Goal: Information Seeking & Learning: Learn about a topic

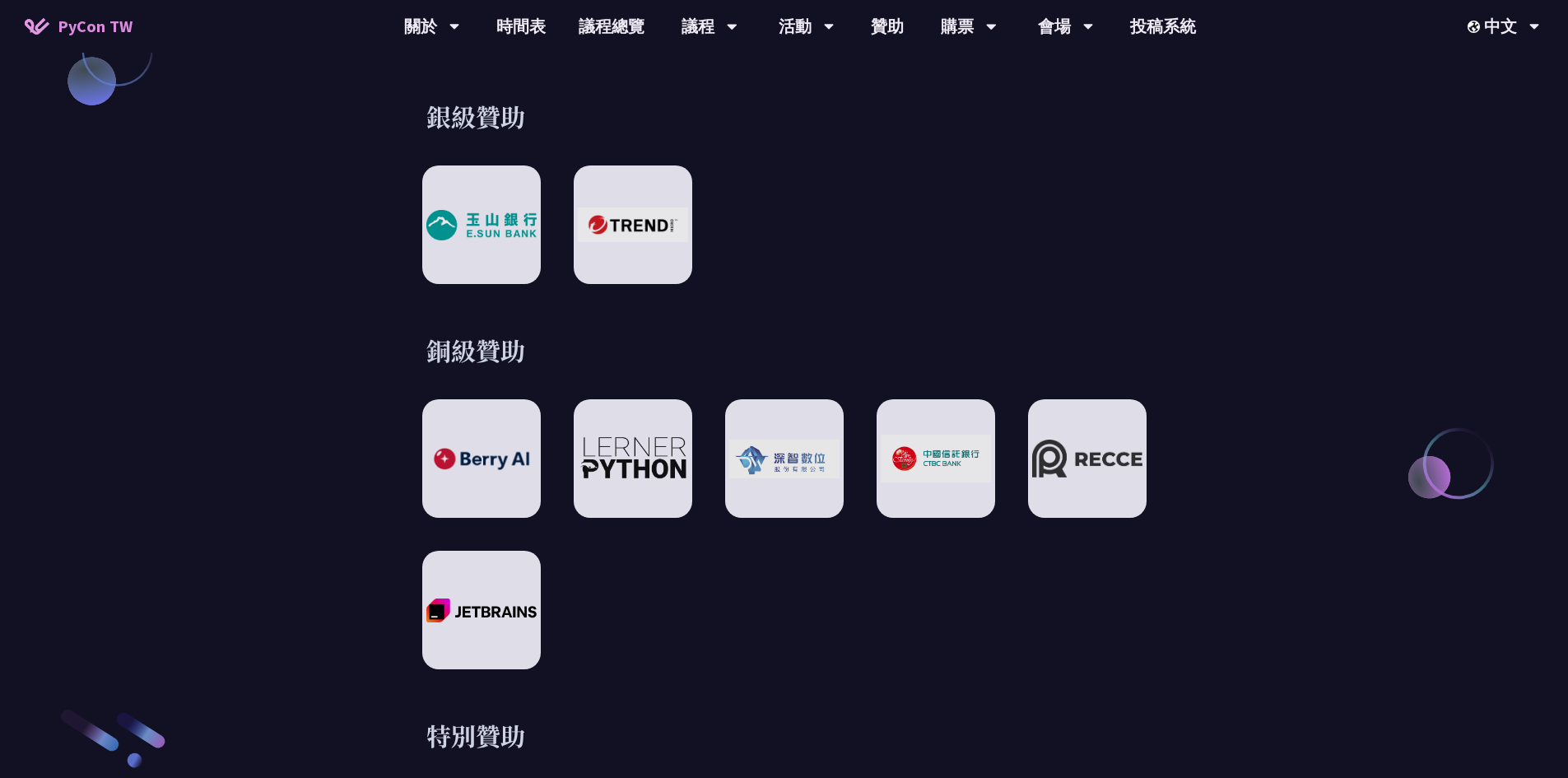
scroll to position [2141, 0]
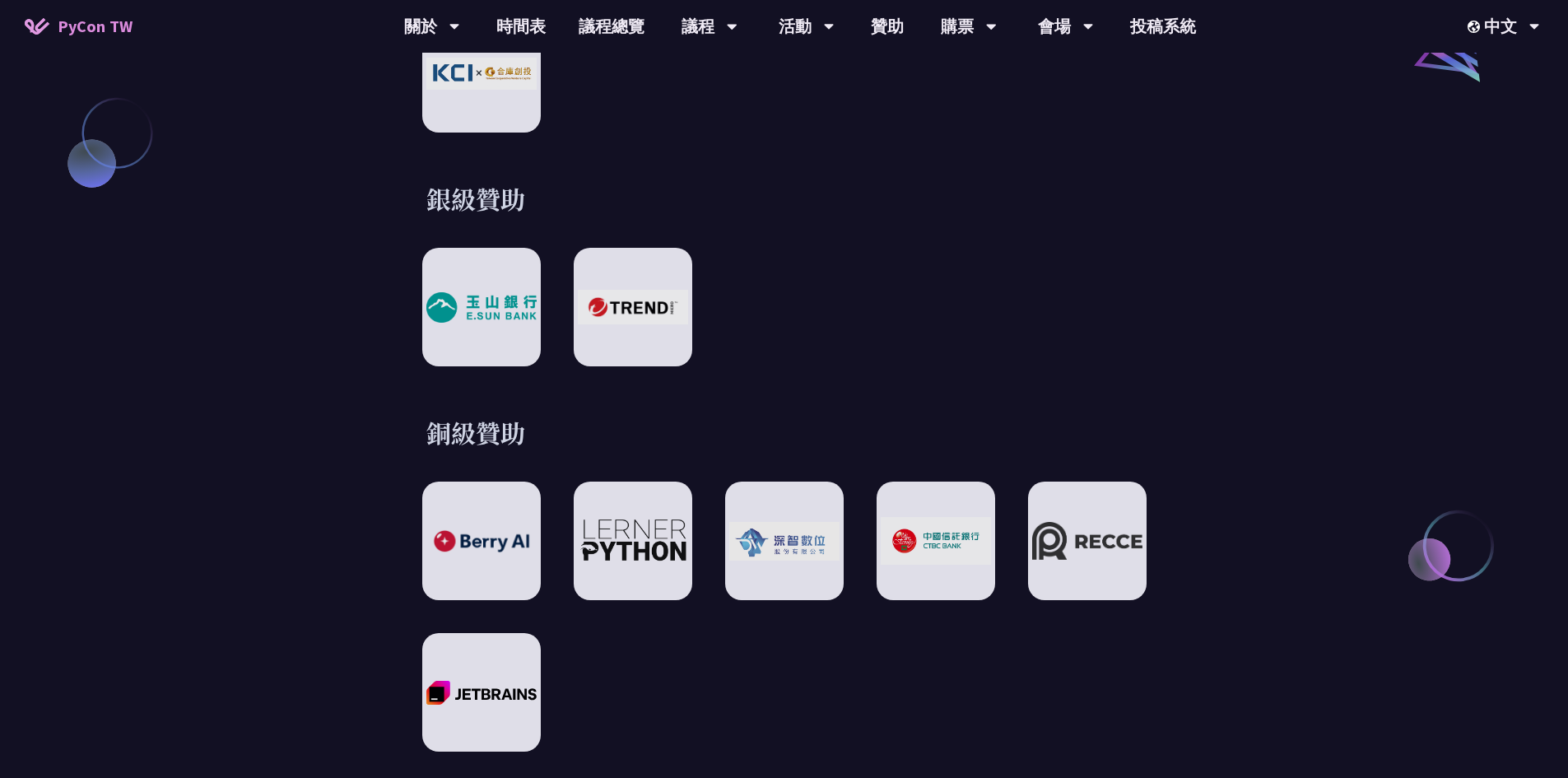
click at [1083, 202] on div "銀級贊助" at bounding box center [785, 275] width 856 height 184
click at [542, 23] on link "時間表" at bounding box center [521, 26] width 82 height 53
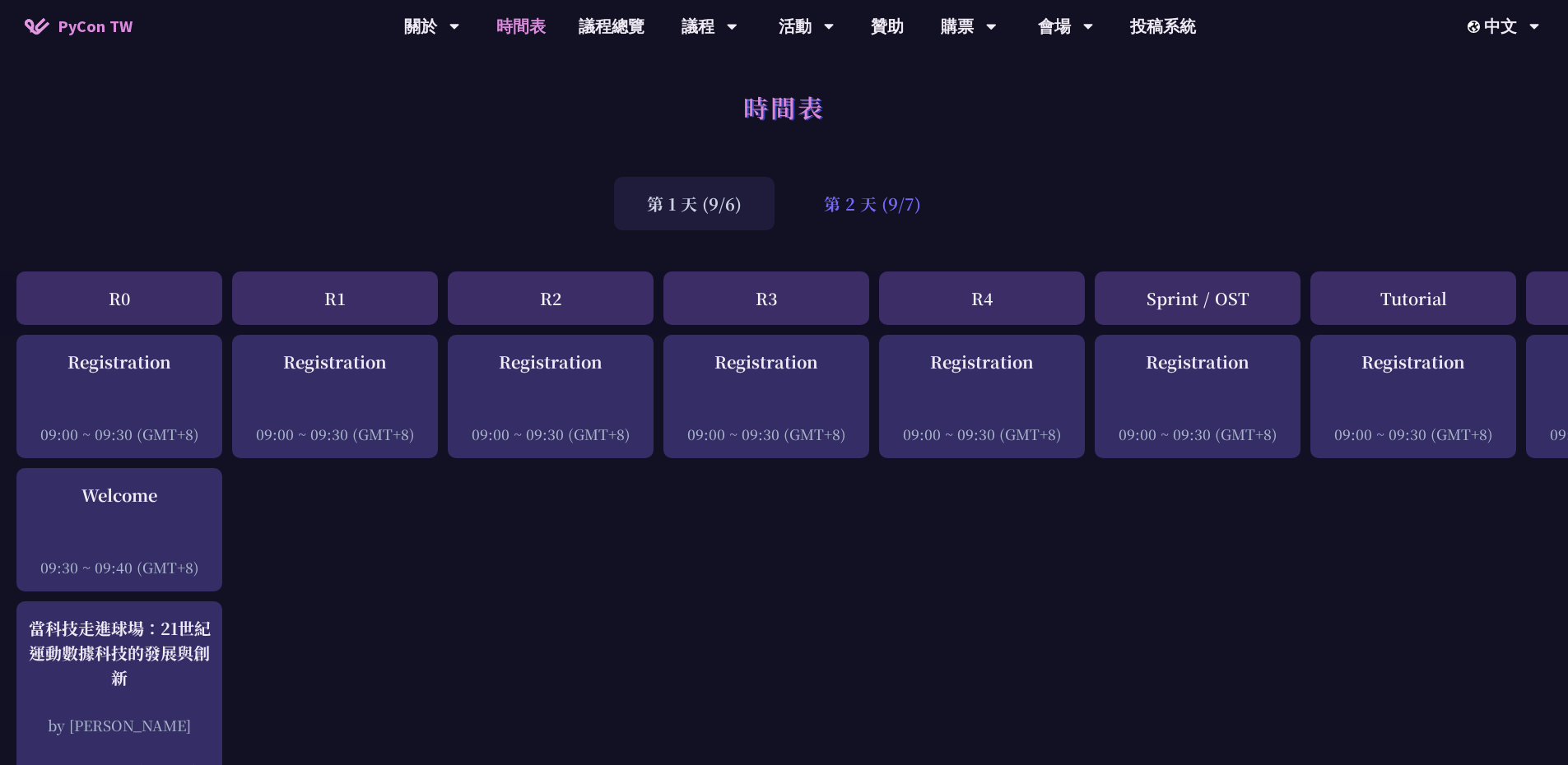
click at [885, 218] on div "第 2 天 (9/7)" at bounding box center [873, 204] width 163 height 54
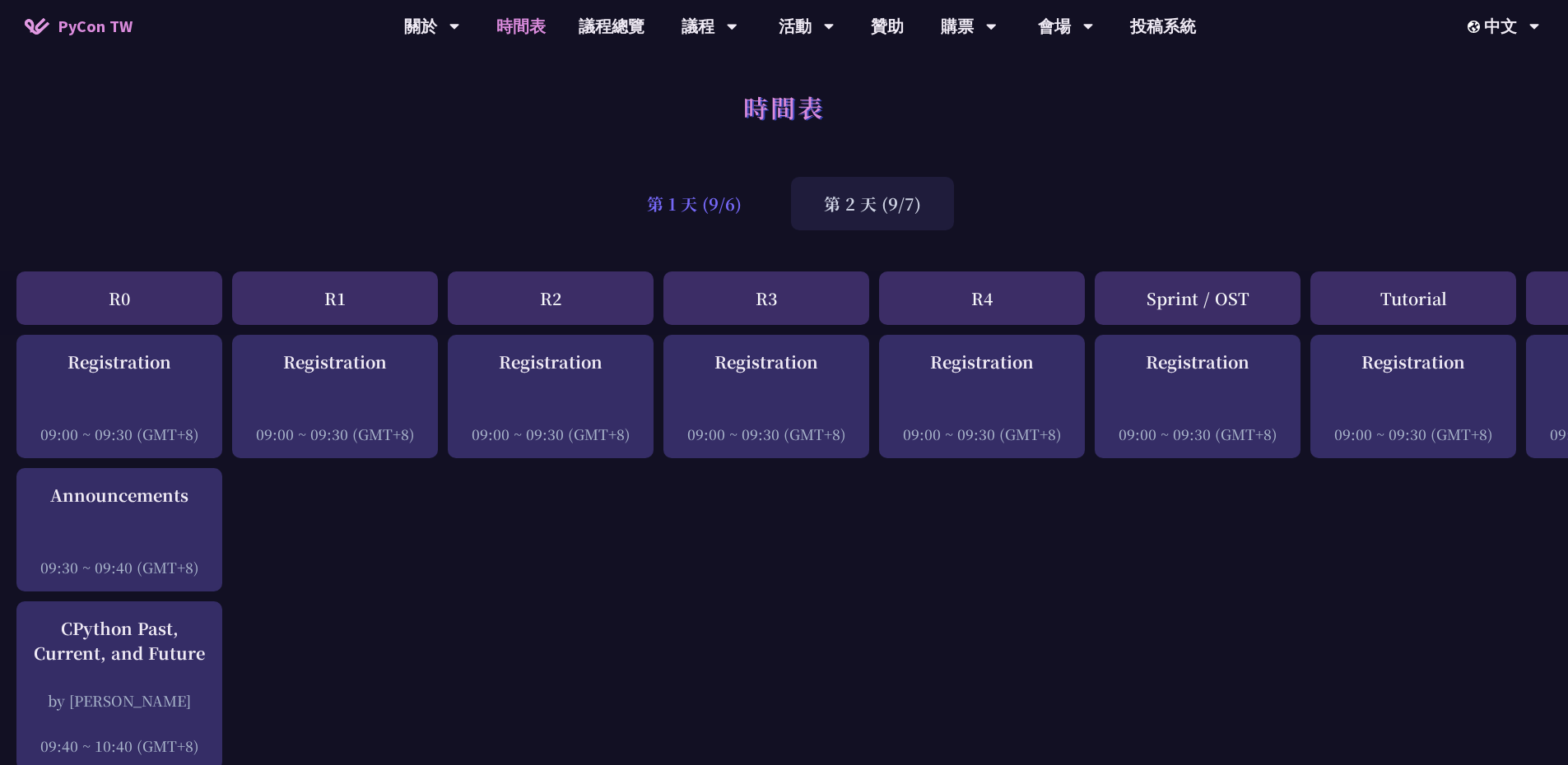
click at [710, 203] on div "第 1 天 (9/6)" at bounding box center [695, 204] width 161 height 54
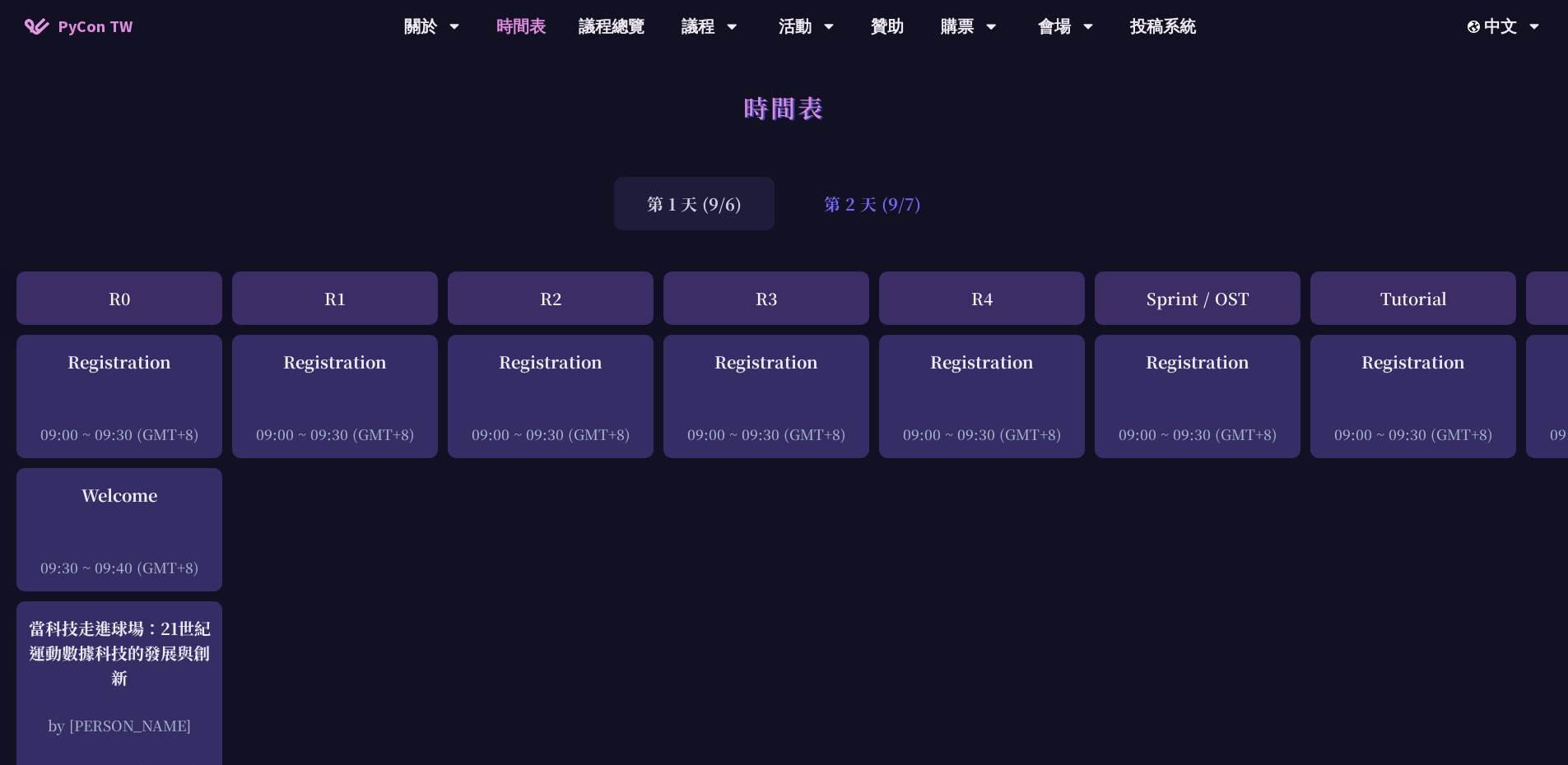
click at [837, 203] on div "第 2 天 (9/7)" at bounding box center [873, 204] width 163 height 54
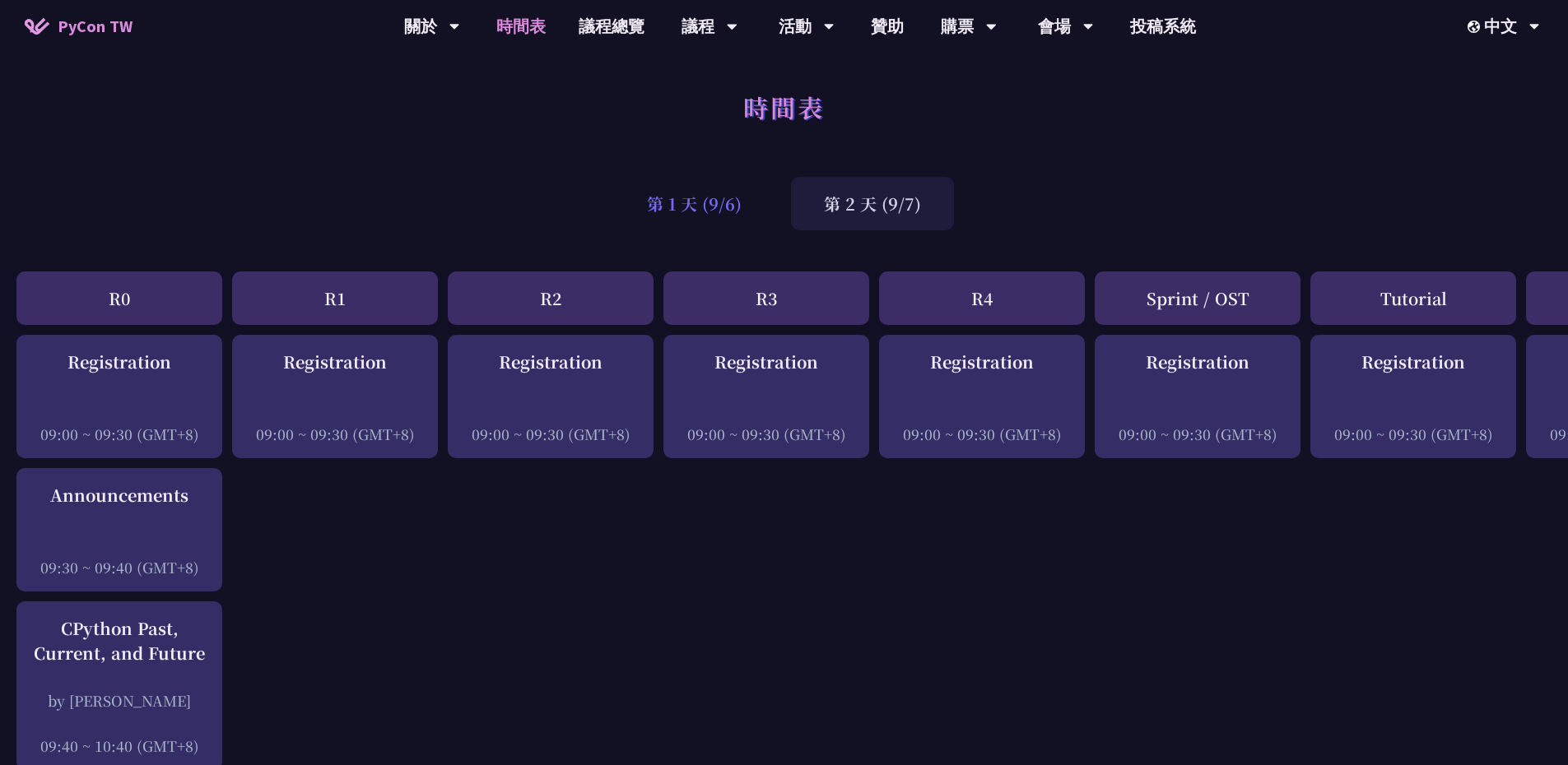
click at [724, 195] on div "第 1 天 (9/6)" at bounding box center [695, 204] width 161 height 54
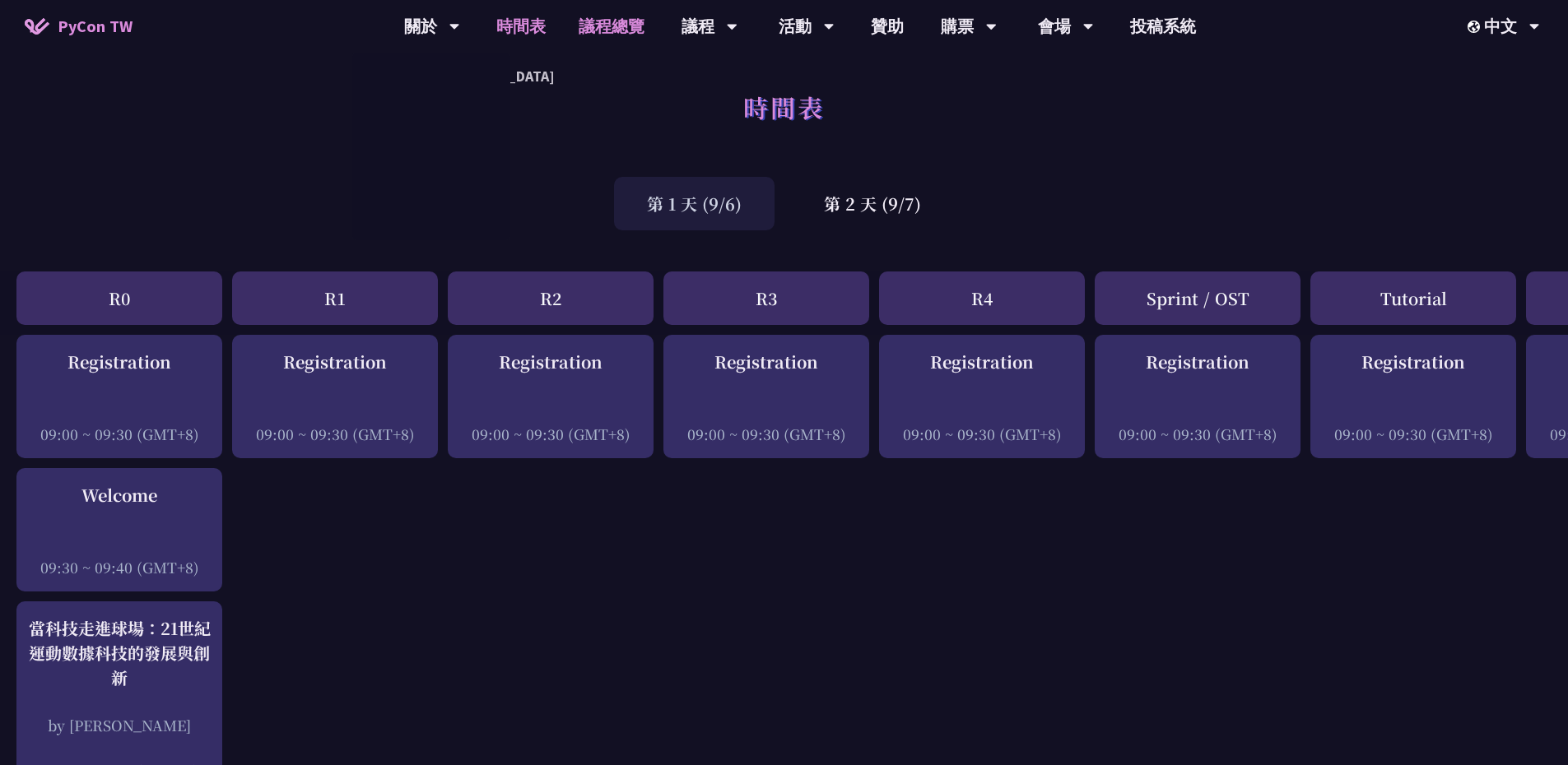
click at [614, 23] on link "議程總覽" at bounding box center [611, 26] width 99 height 53
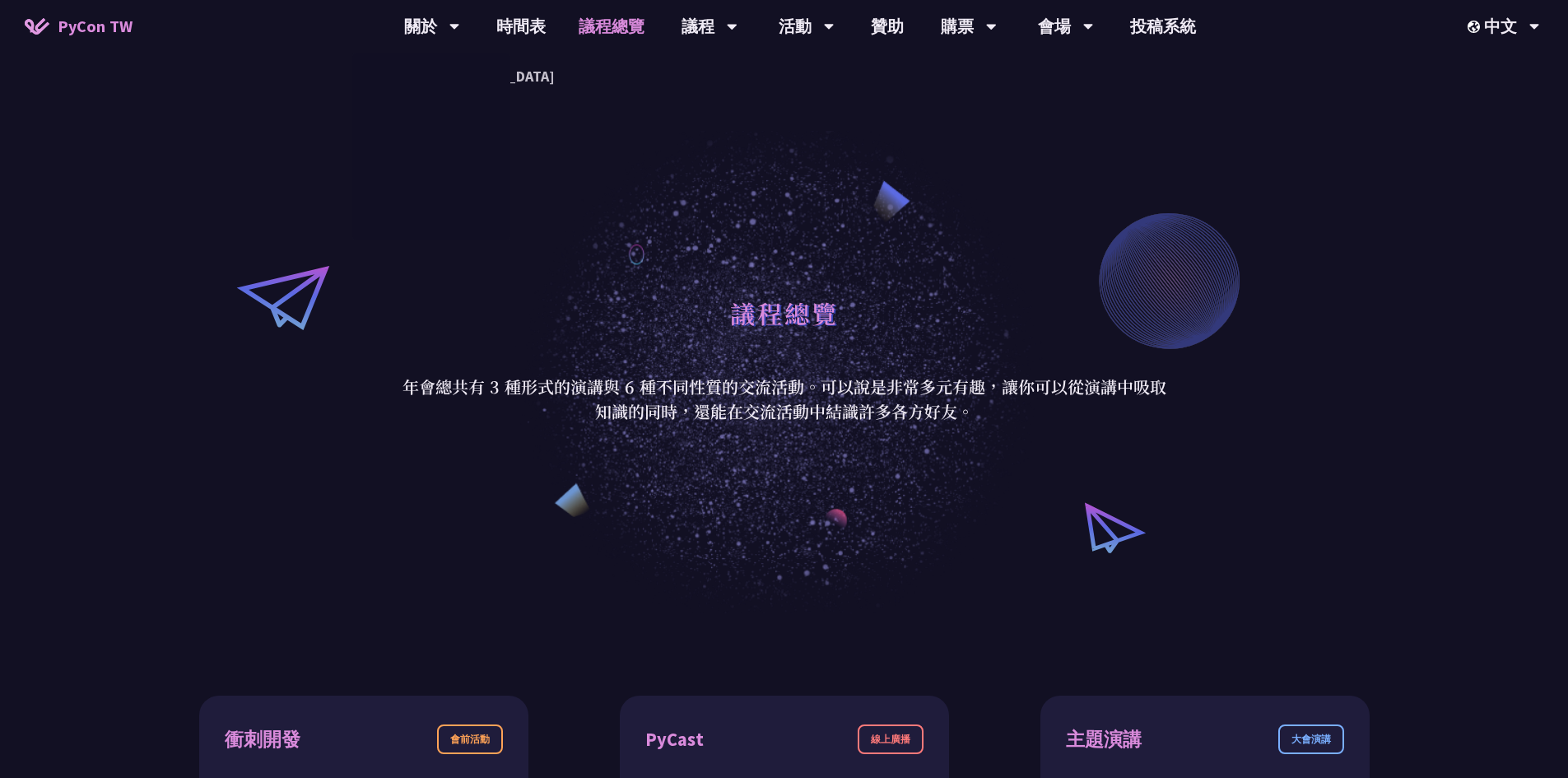
click at [97, 19] on span "PyCon TW" at bounding box center [95, 27] width 75 height 25
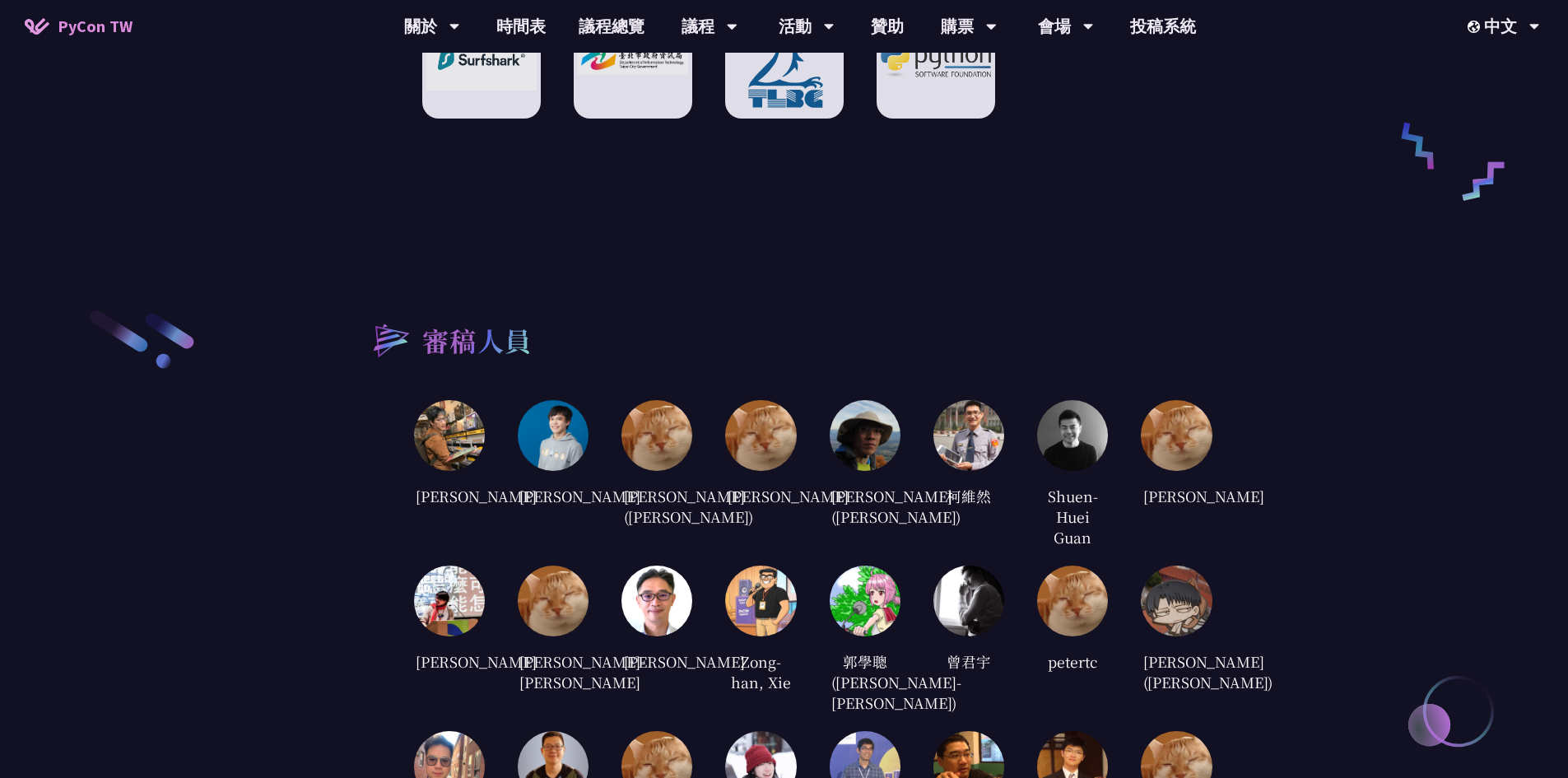
scroll to position [3047, 0]
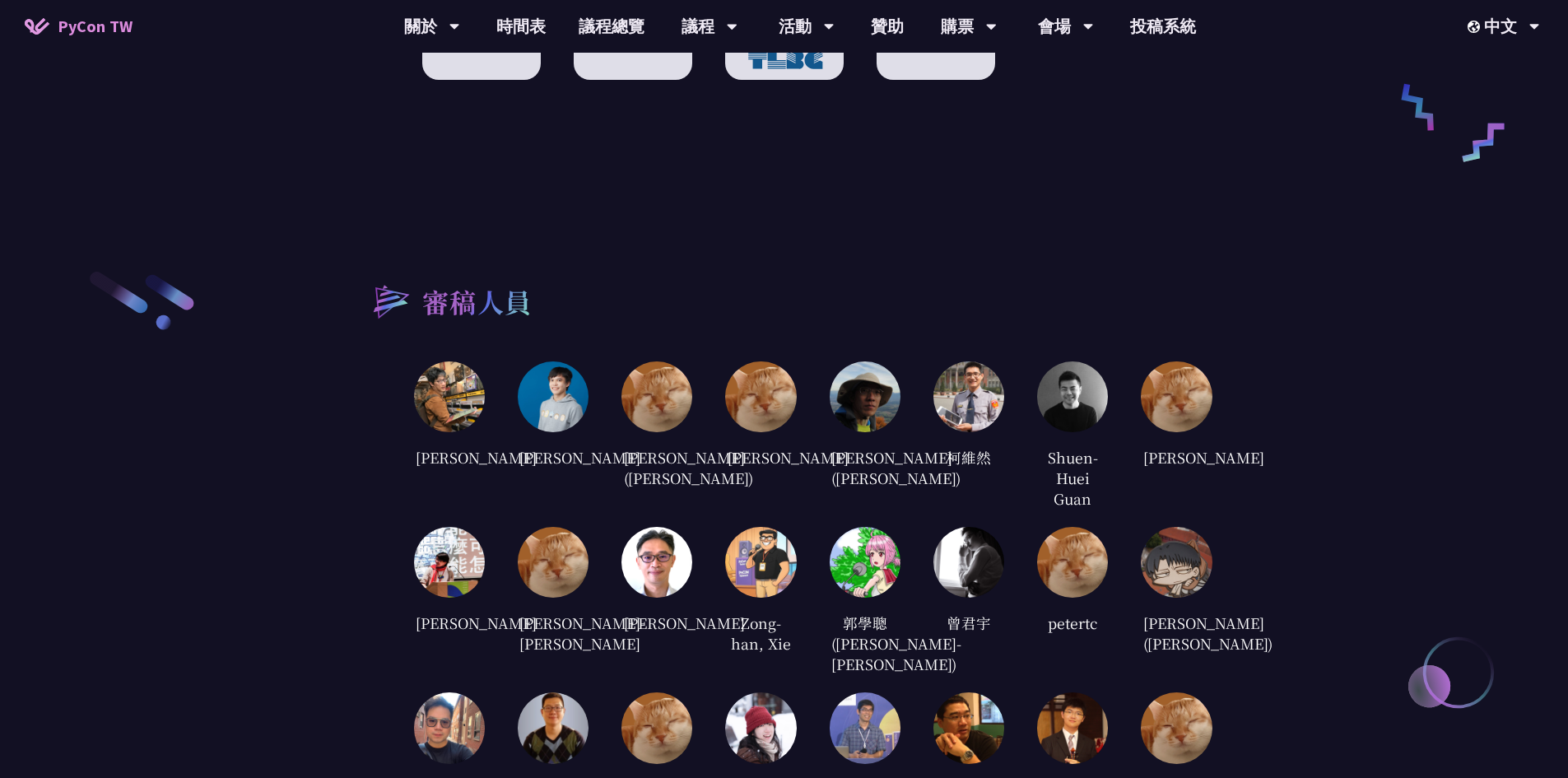
click at [452, 379] on img at bounding box center [449, 396] width 71 height 71
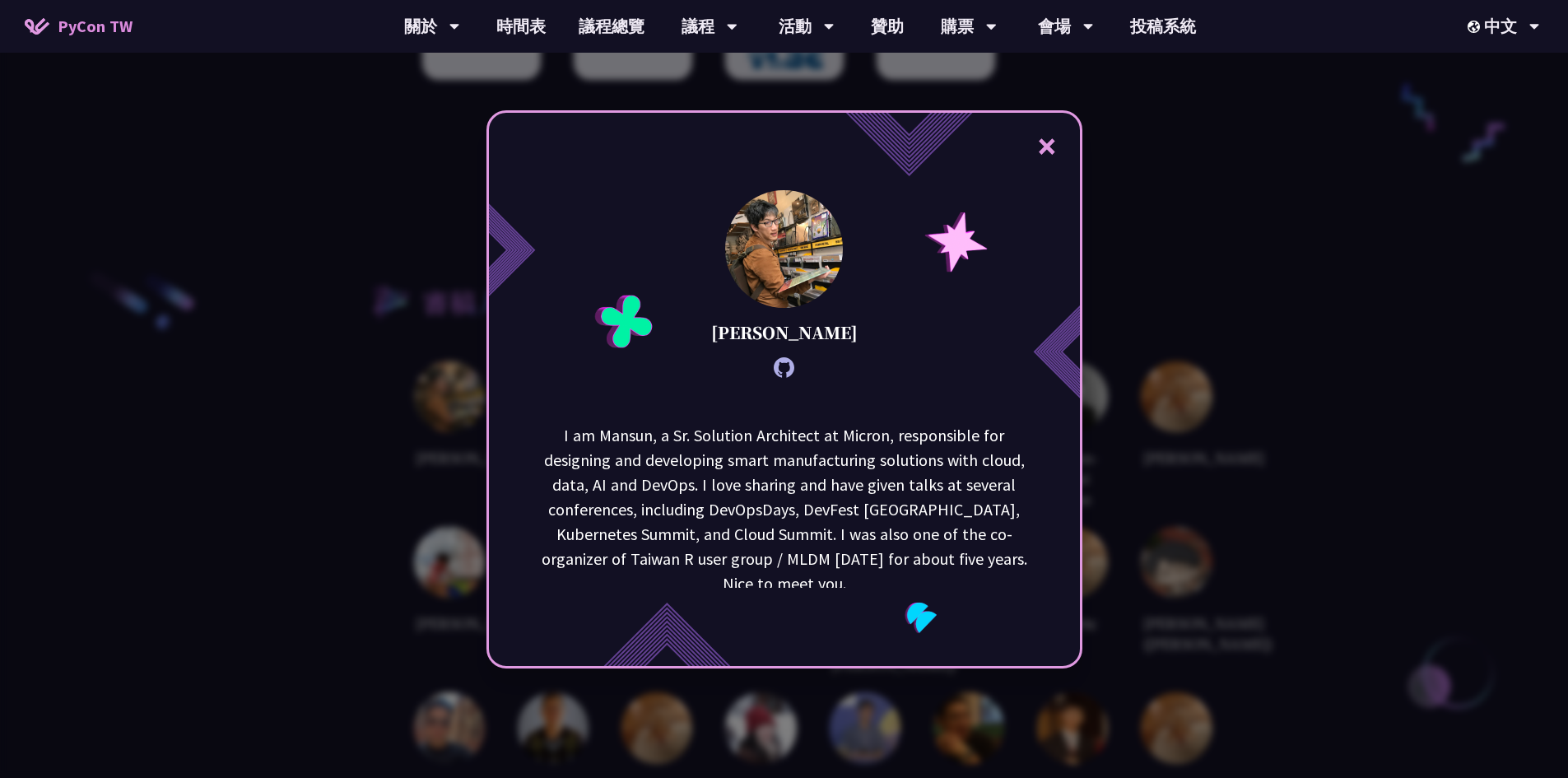
click at [1058, 147] on button "×" at bounding box center [1047, 145] width 49 height 49
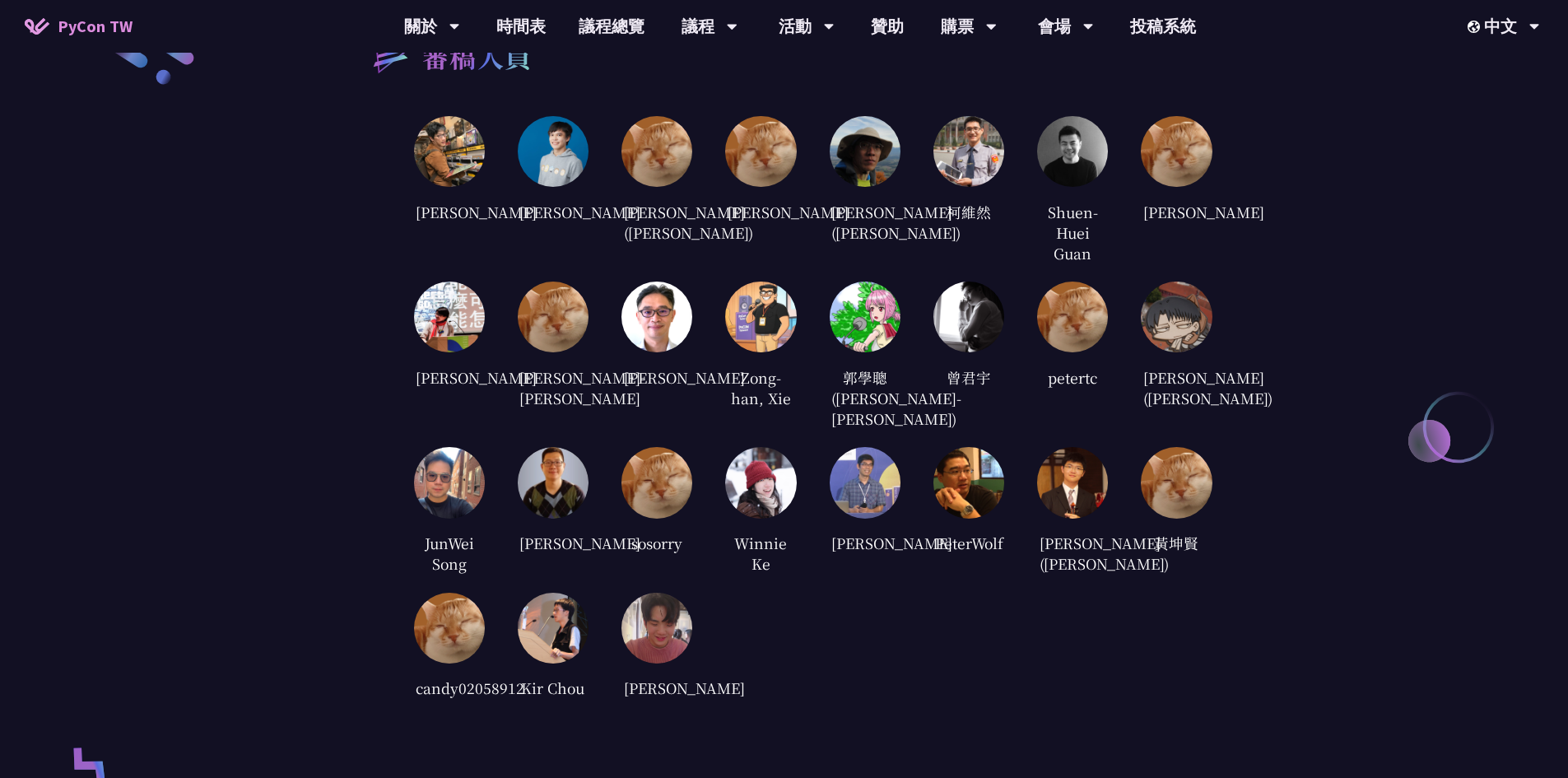
scroll to position [3294, 0]
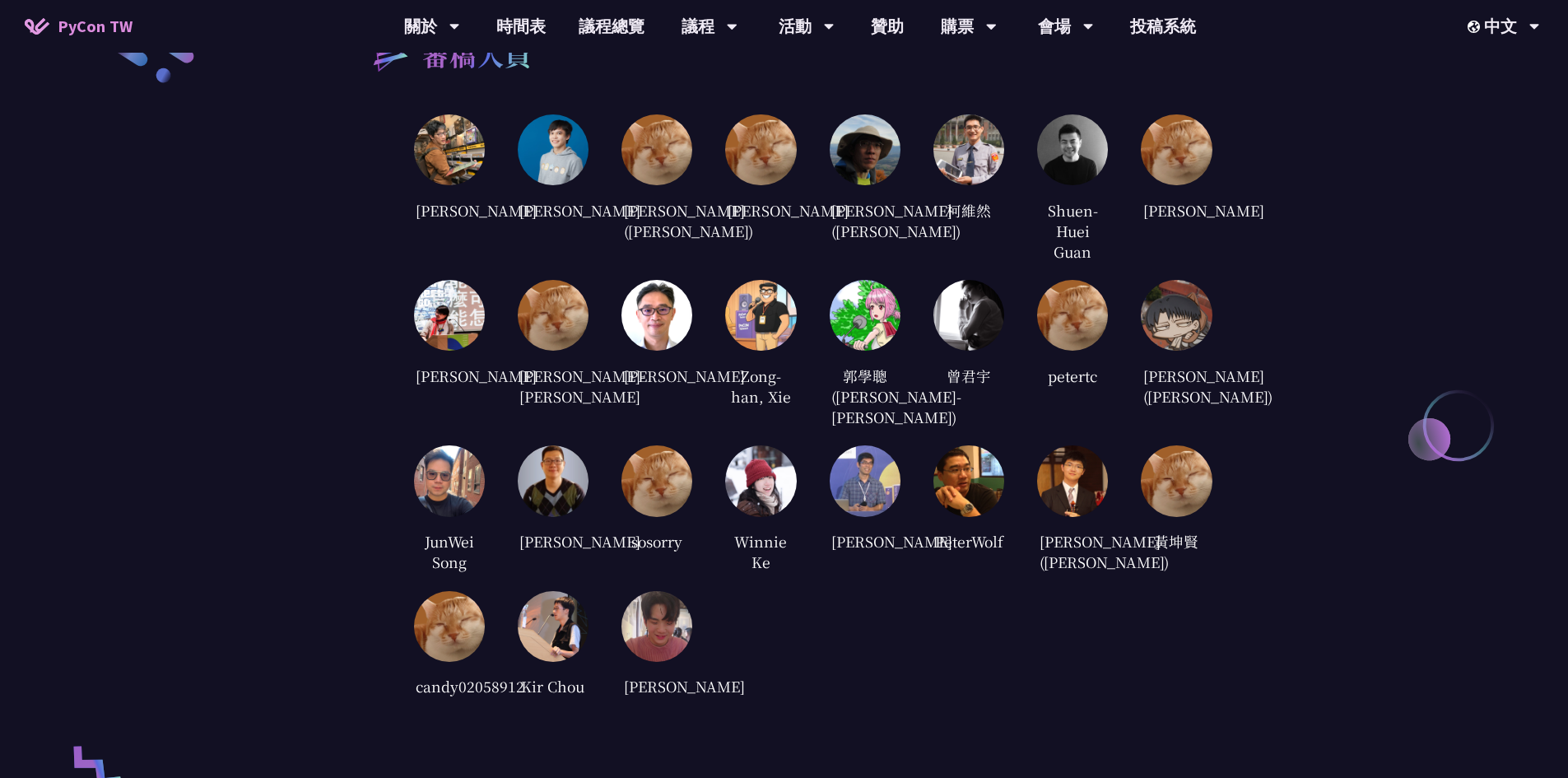
click at [759, 510] on img at bounding box center [760, 480] width 71 height 71
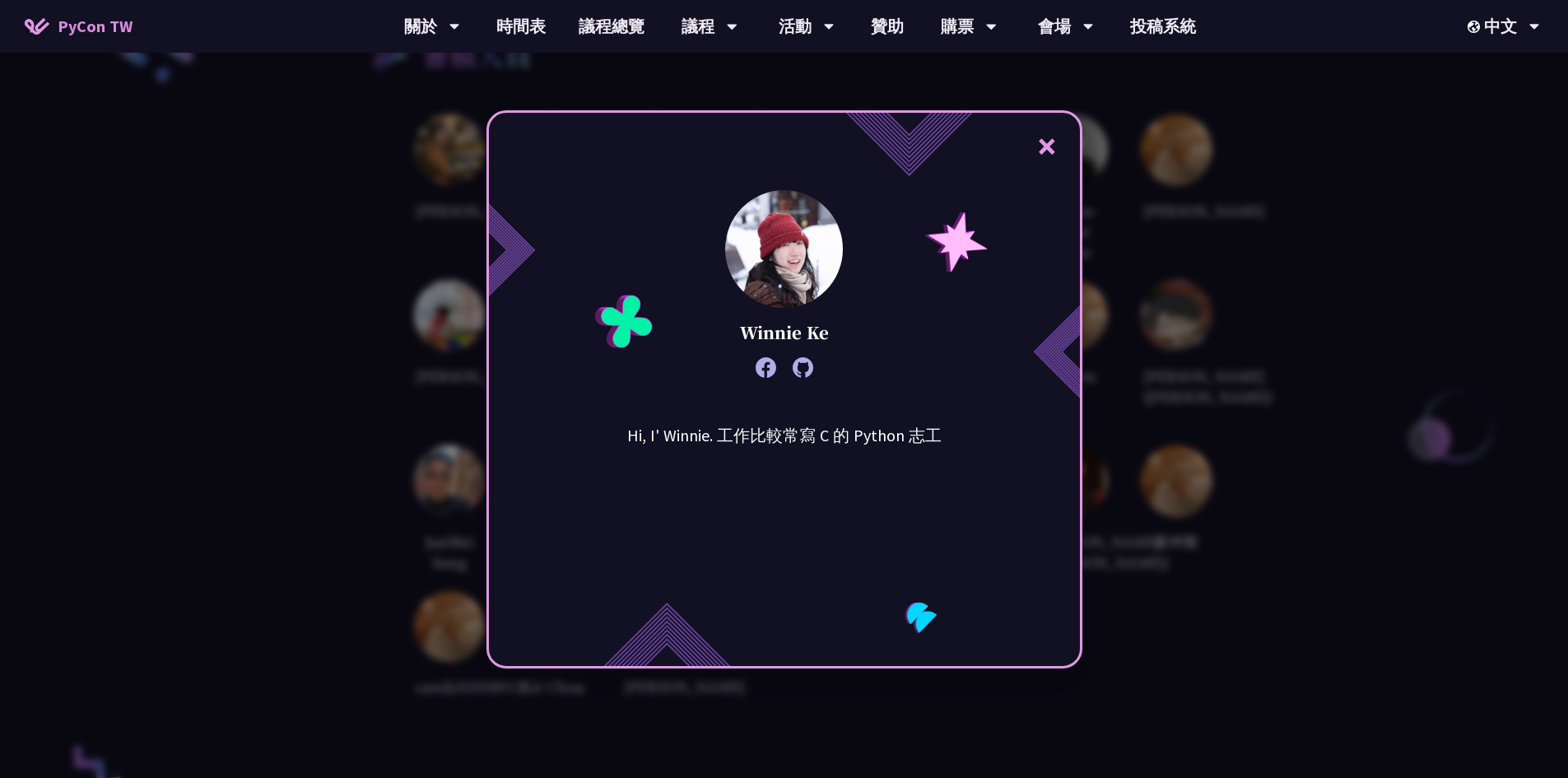
click at [1270, 382] on div "× Winnie Ke Hi, I' Winnie. 工作比較常寫 C 的 Python 志工" at bounding box center [784, 389] width 1568 height 778
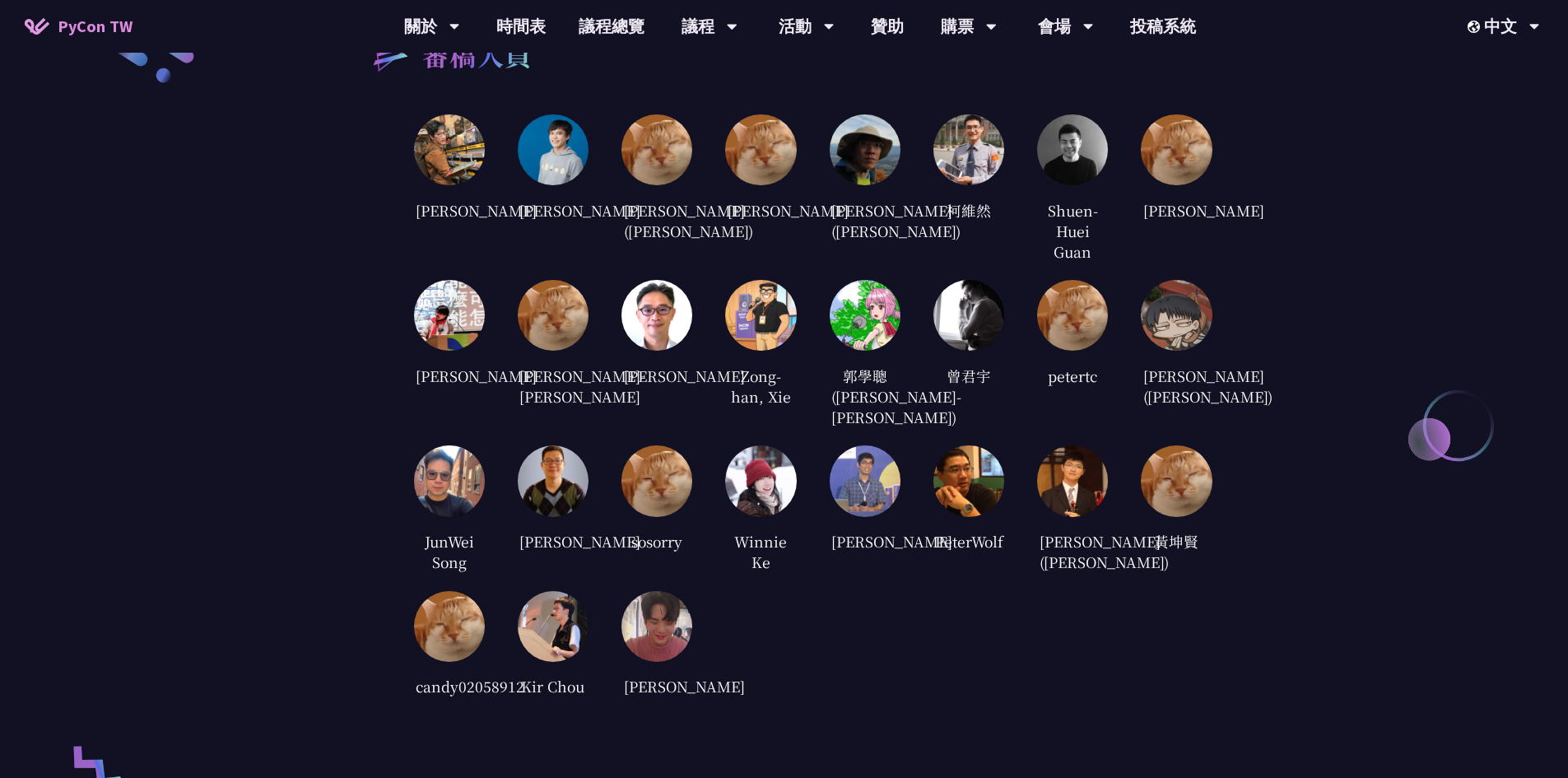
click at [750, 326] on img at bounding box center [760, 315] width 71 height 71
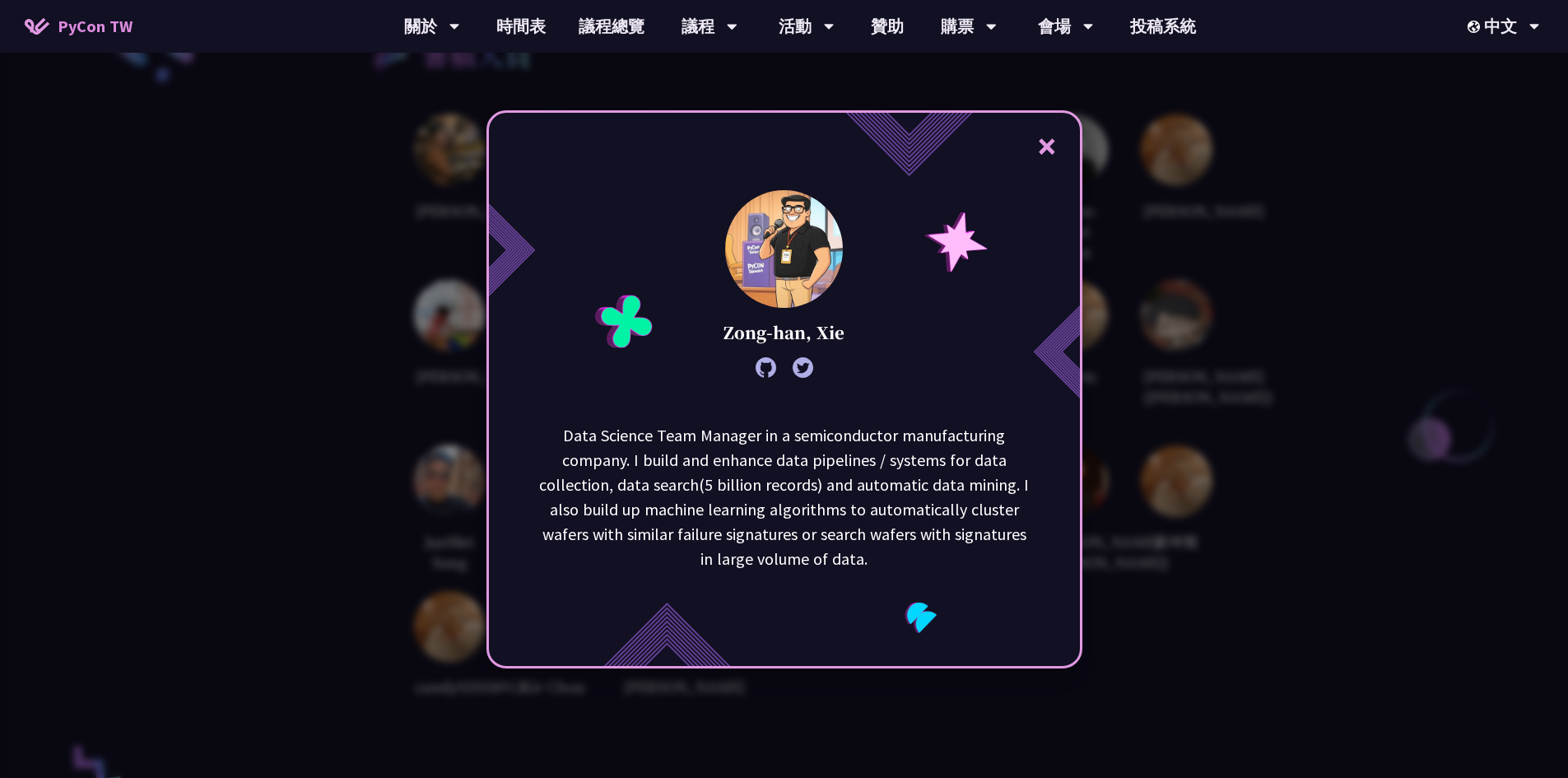
click at [1248, 355] on div "× Zong-han, Xie Data Science Team Manager in a semiconductor manufacturing comp…" at bounding box center [784, 389] width 1568 height 778
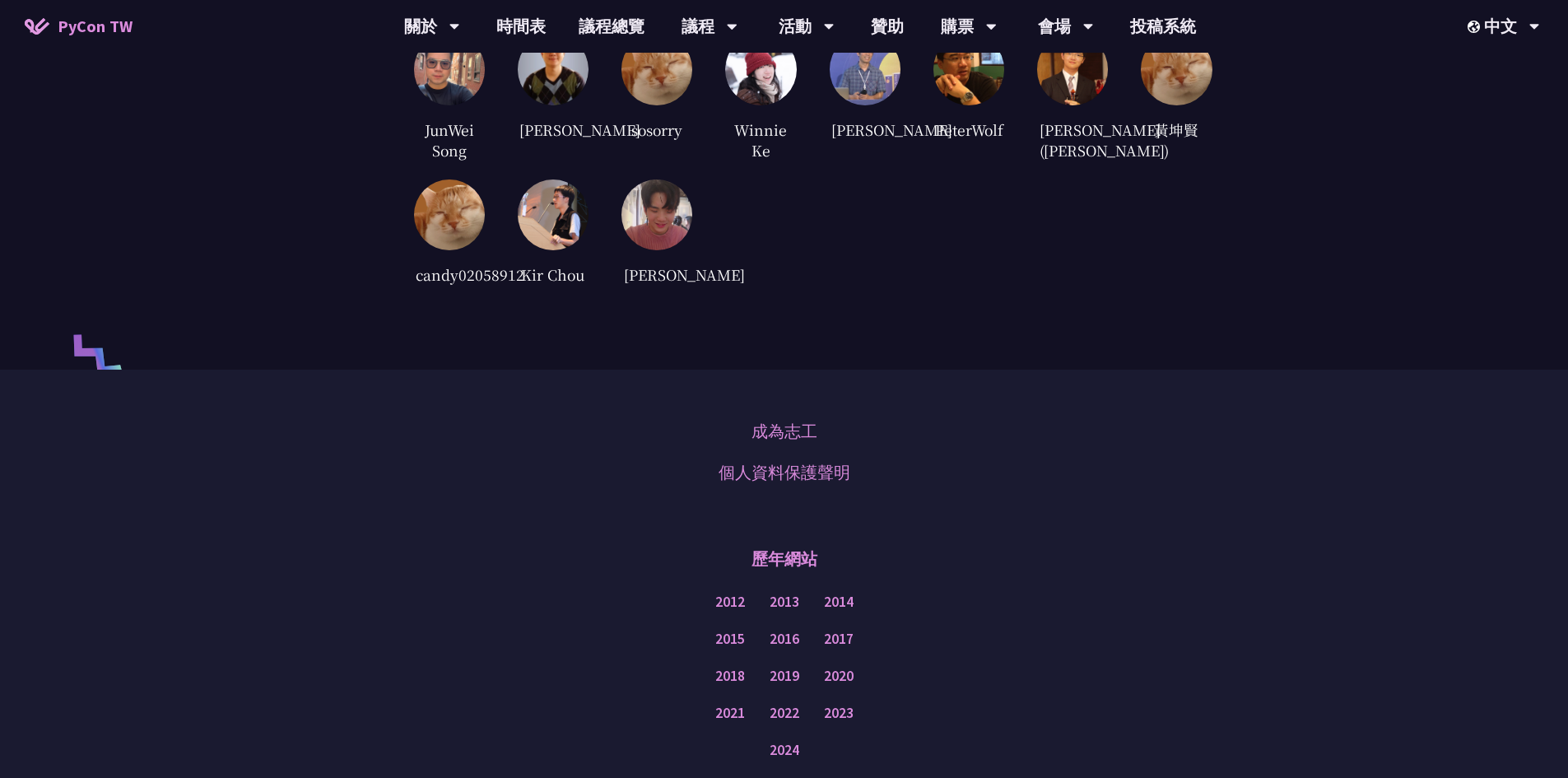
scroll to position [3870, 0]
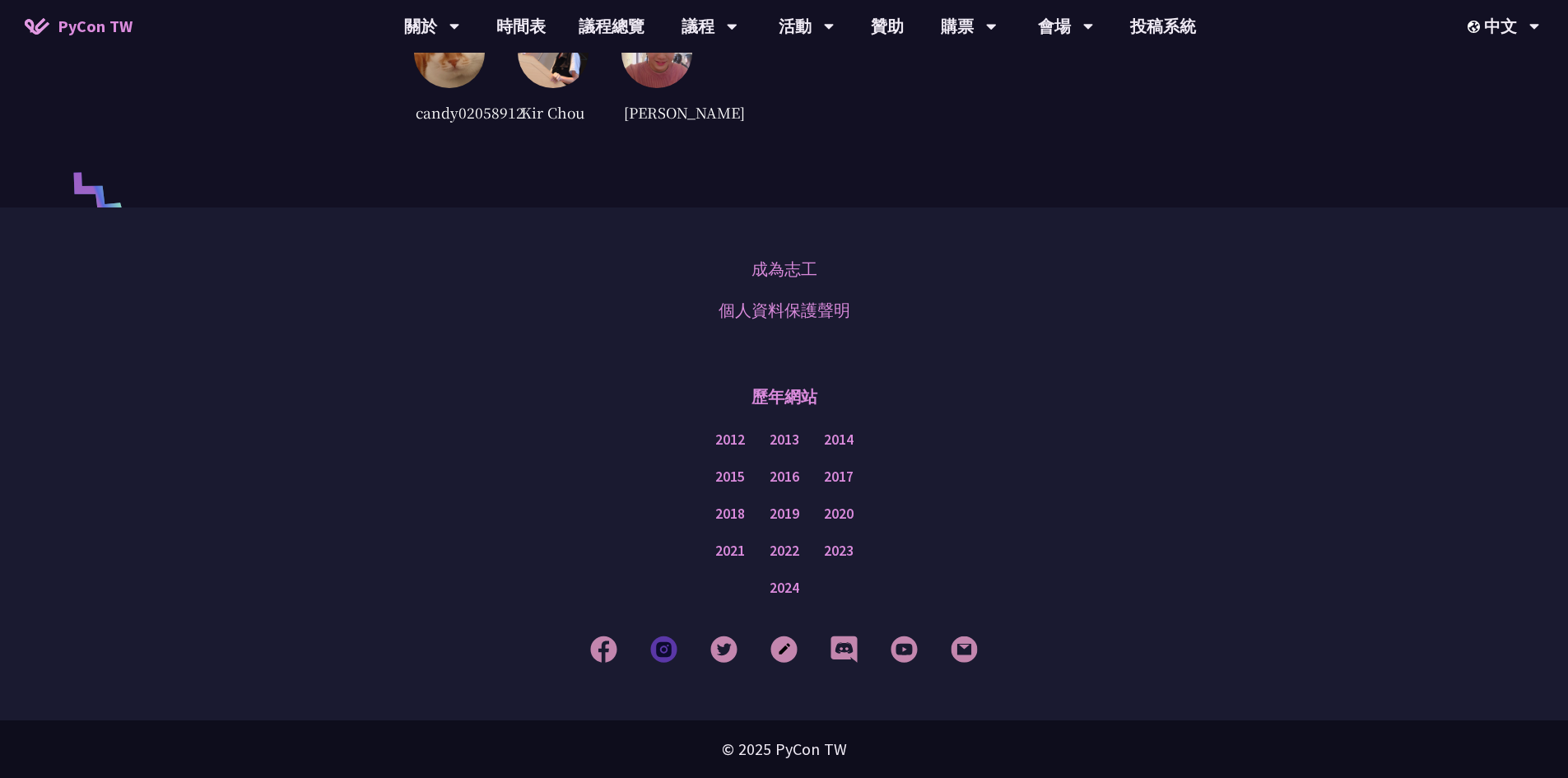
click at [666, 663] on img at bounding box center [664, 649] width 27 height 27
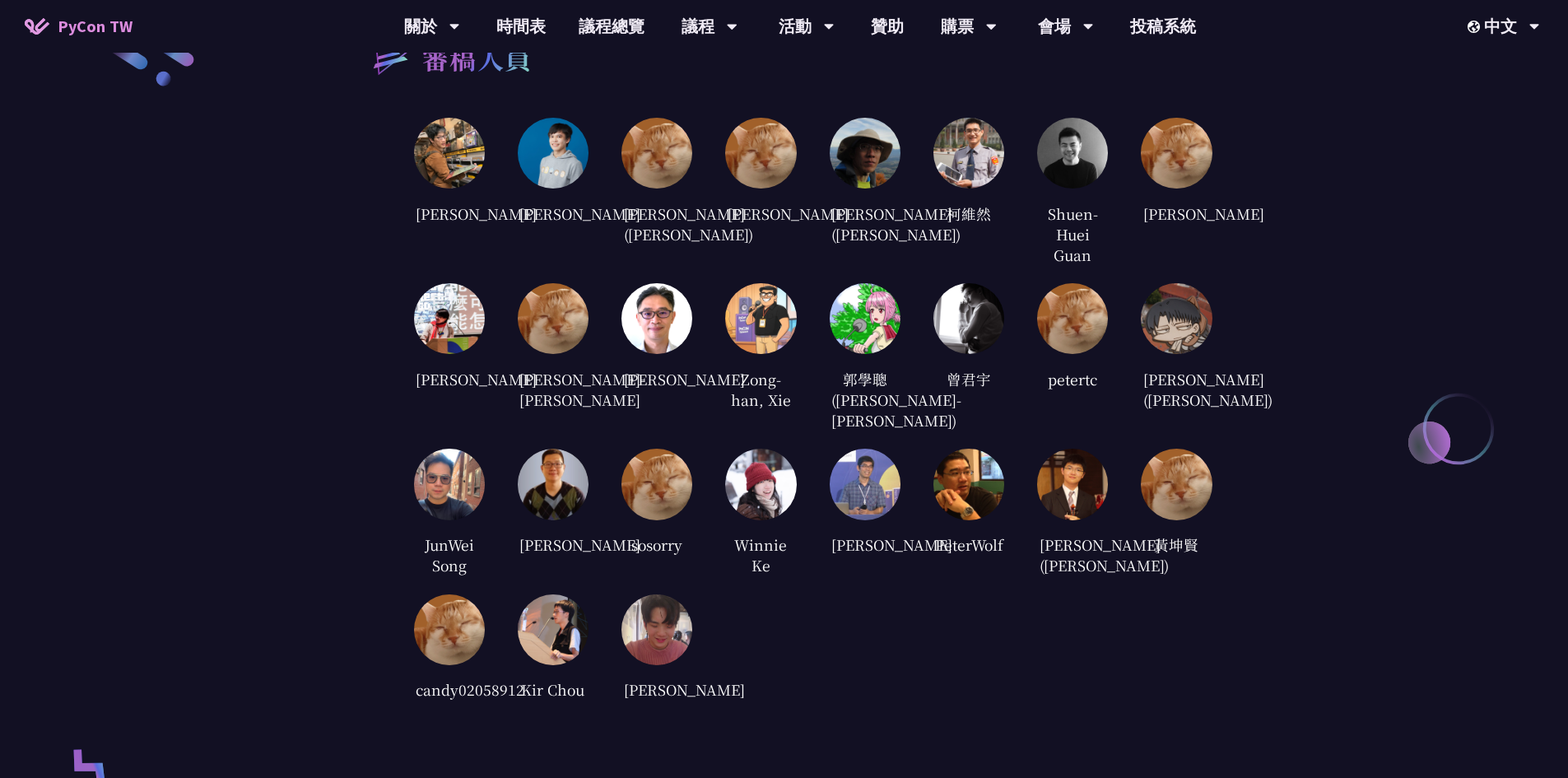
scroll to position [2882, 0]
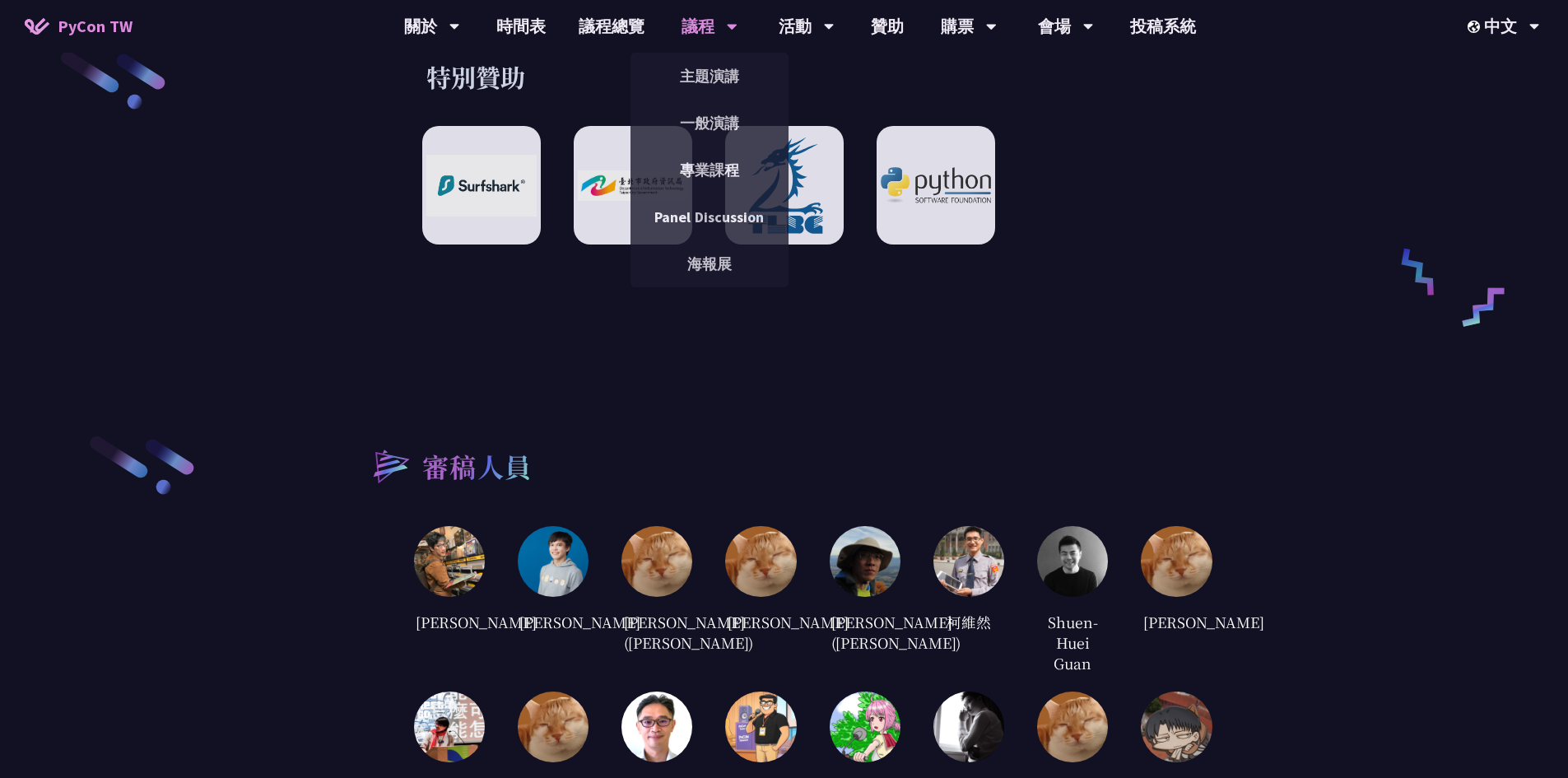
click at [460, 31] on div "議程" at bounding box center [432, 26] width 56 height 53
click at [720, 74] on link "主題演講" at bounding box center [709, 76] width 158 height 38
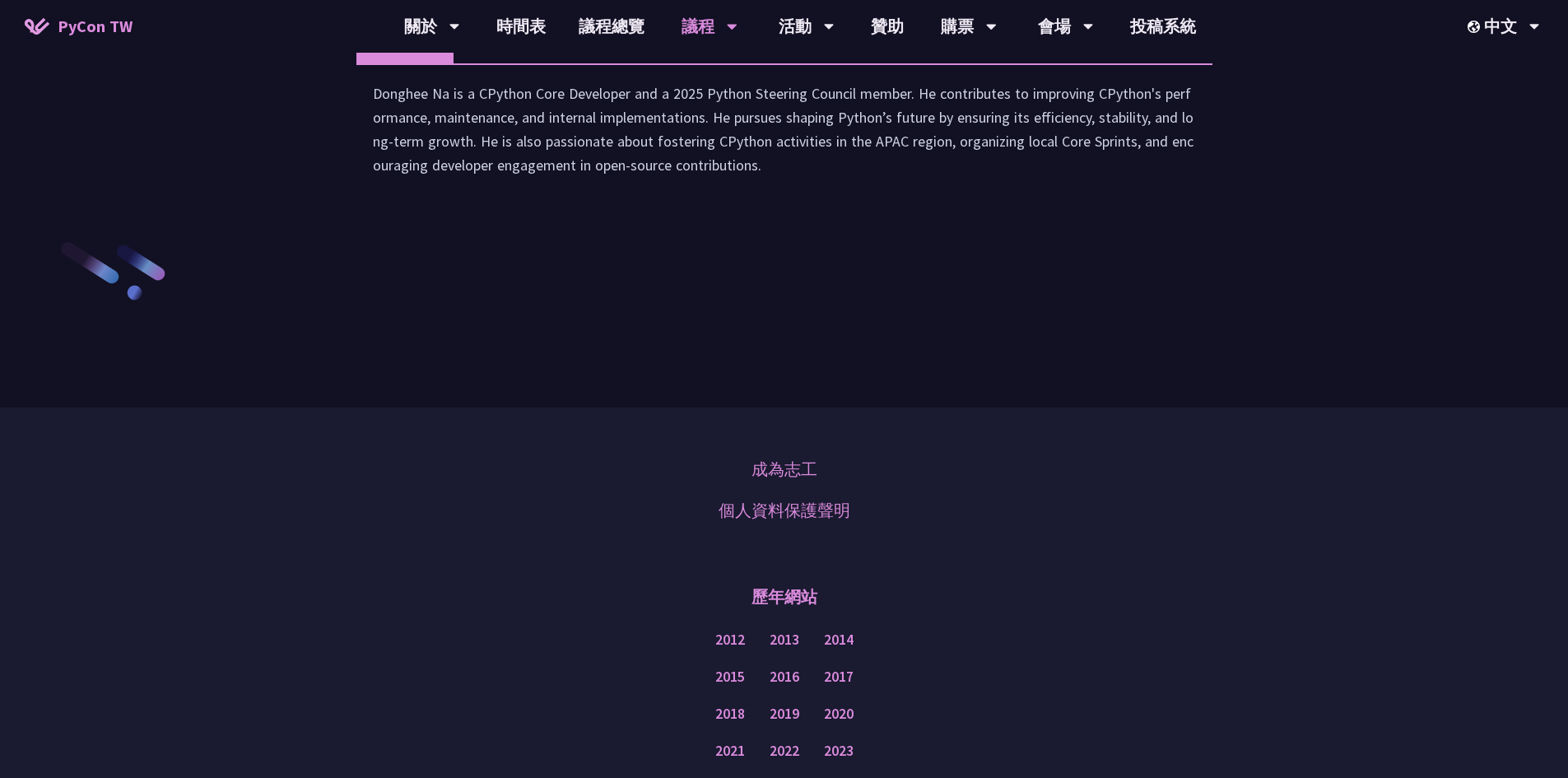
scroll to position [2471, 0]
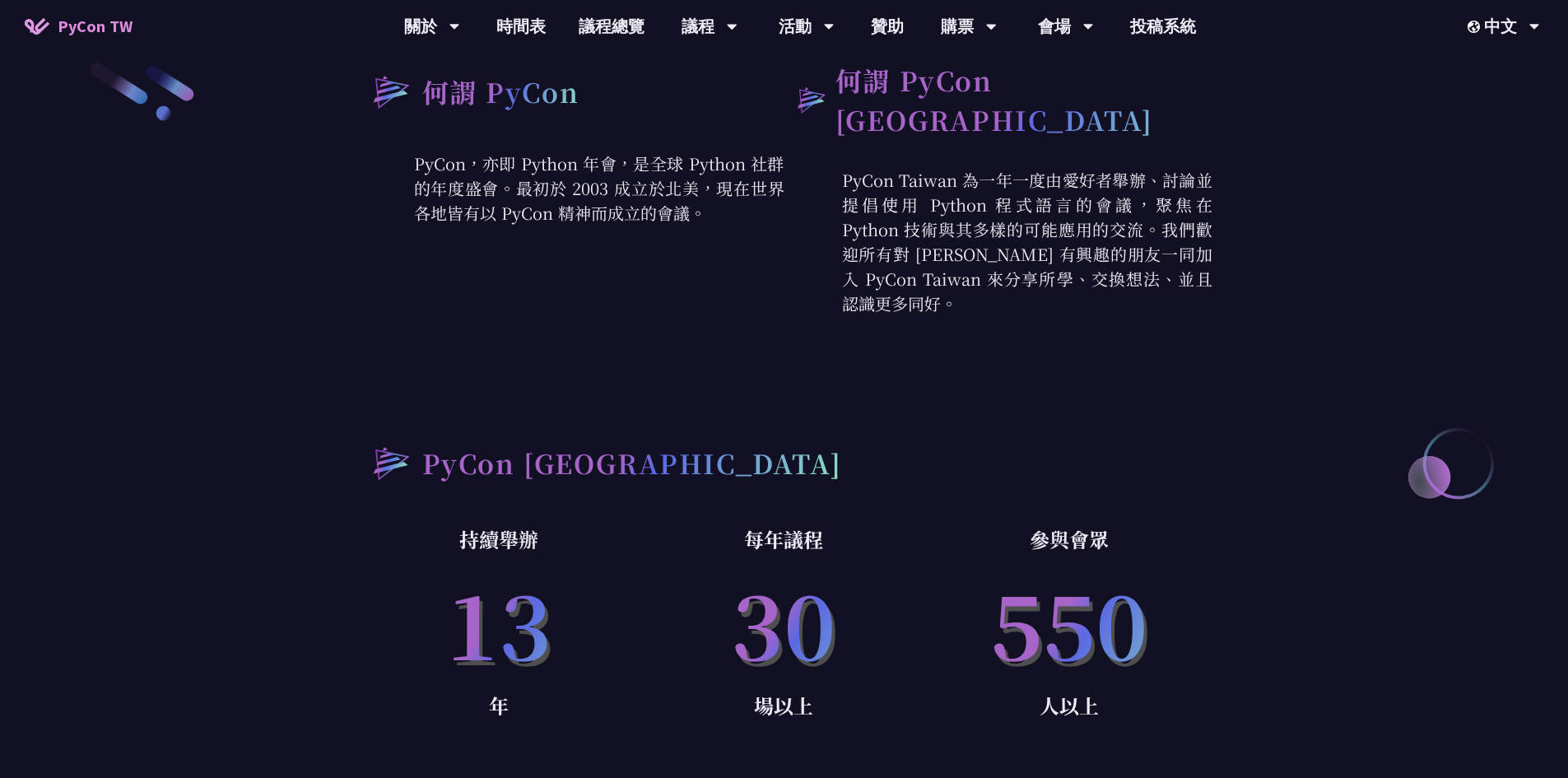
scroll to position [645, 0]
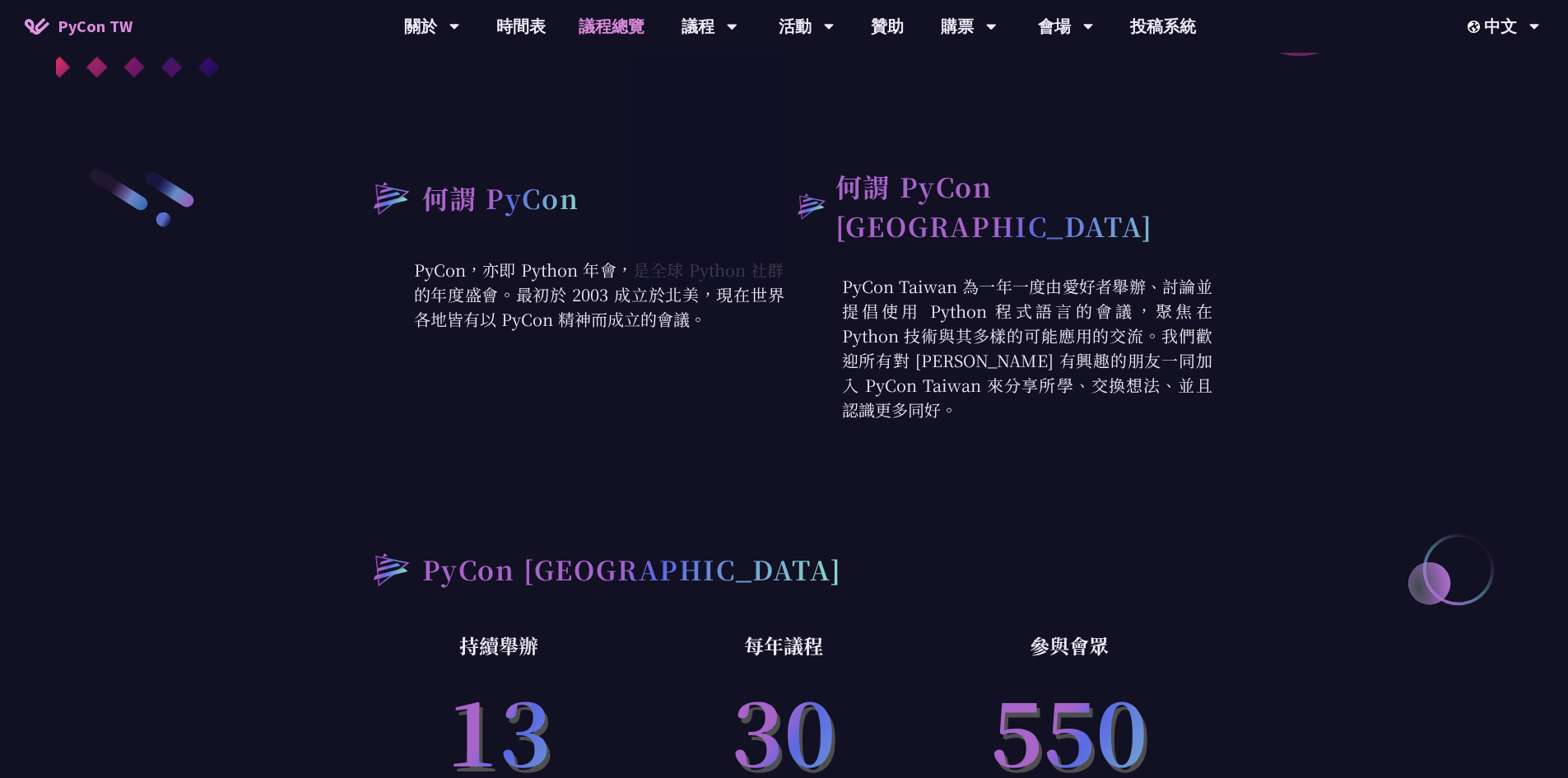
click at [639, 35] on link "議程總覽" at bounding box center [611, 26] width 99 height 53
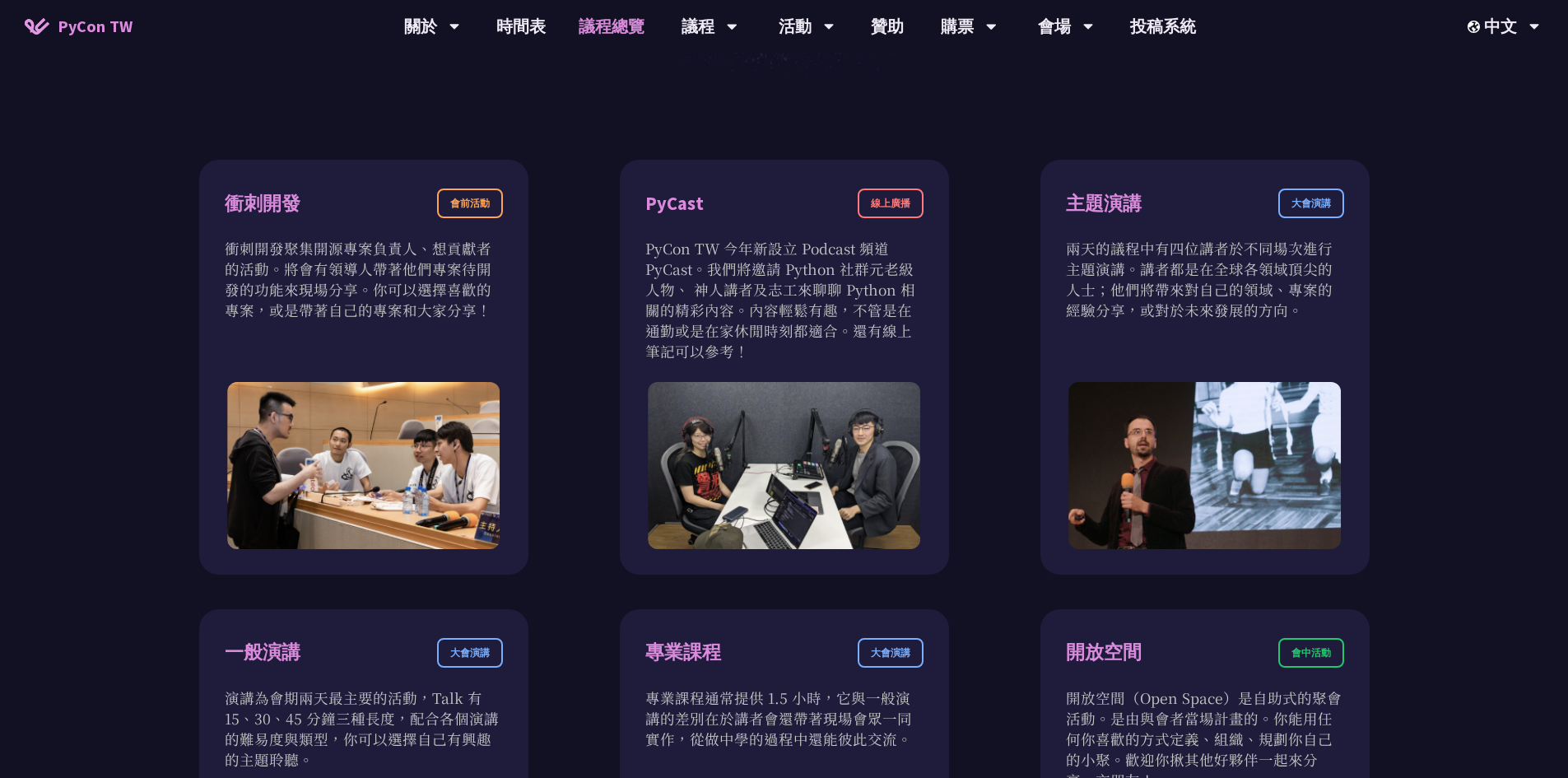
scroll to position [577, 0]
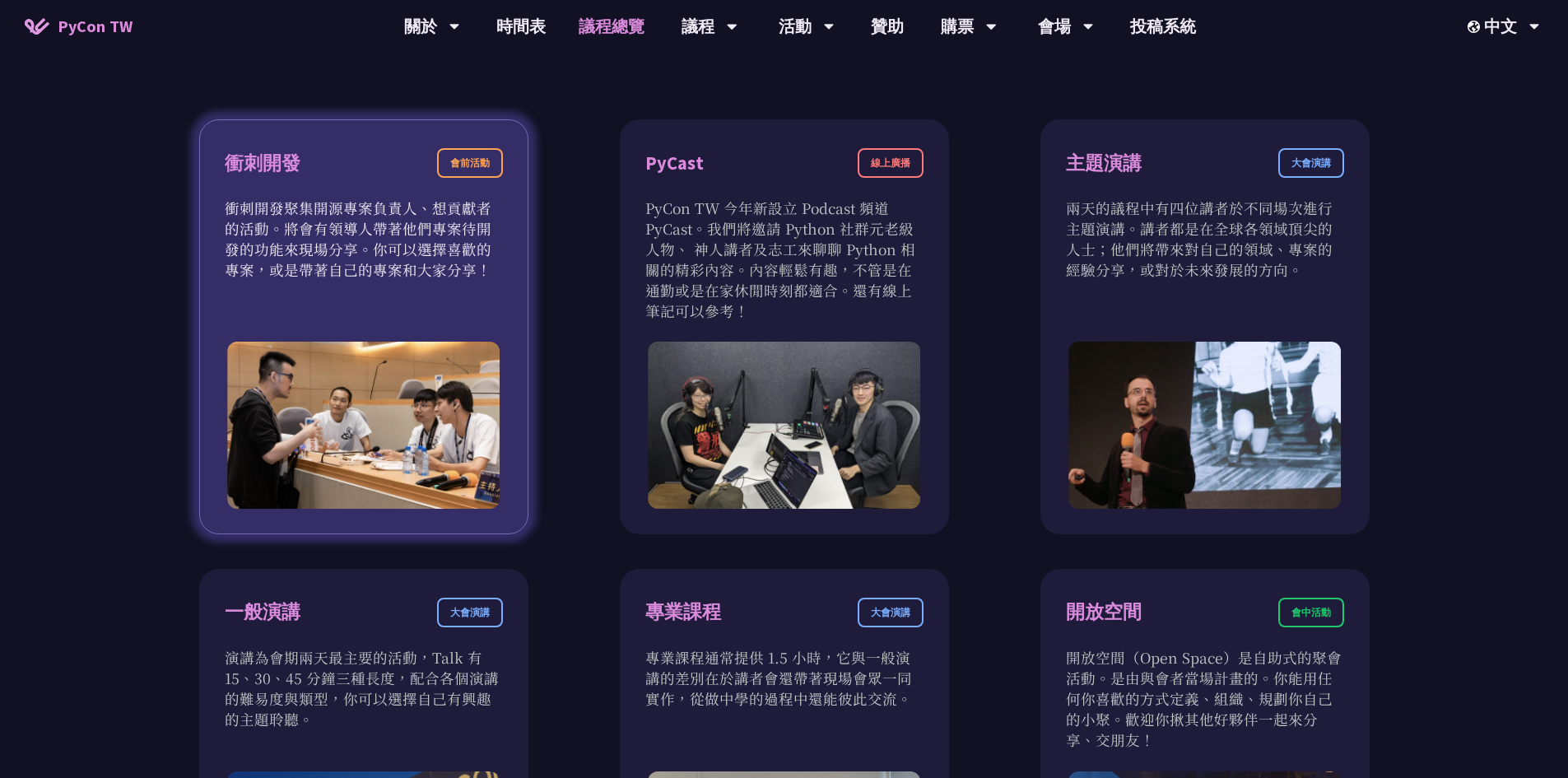
drag, startPoint x: 478, startPoint y: 155, endPoint x: 469, endPoint y: 165, distance: 13.5
click at [469, 165] on div "會前活動" at bounding box center [470, 163] width 66 height 30
click at [480, 167] on div "會前活動" at bounding box center [470, 163] width 66 height 30
click at [410, 216] on p "衝刺開發聚集開源專案負責人、想貢獻者的活動。將會有領導人帶著他們專案待開發的功能來現場分享。你可以選擇喜歡的專案，或是帶著自己的專案和大家分享！" at bounding box center [363, 239] width 278 height 82
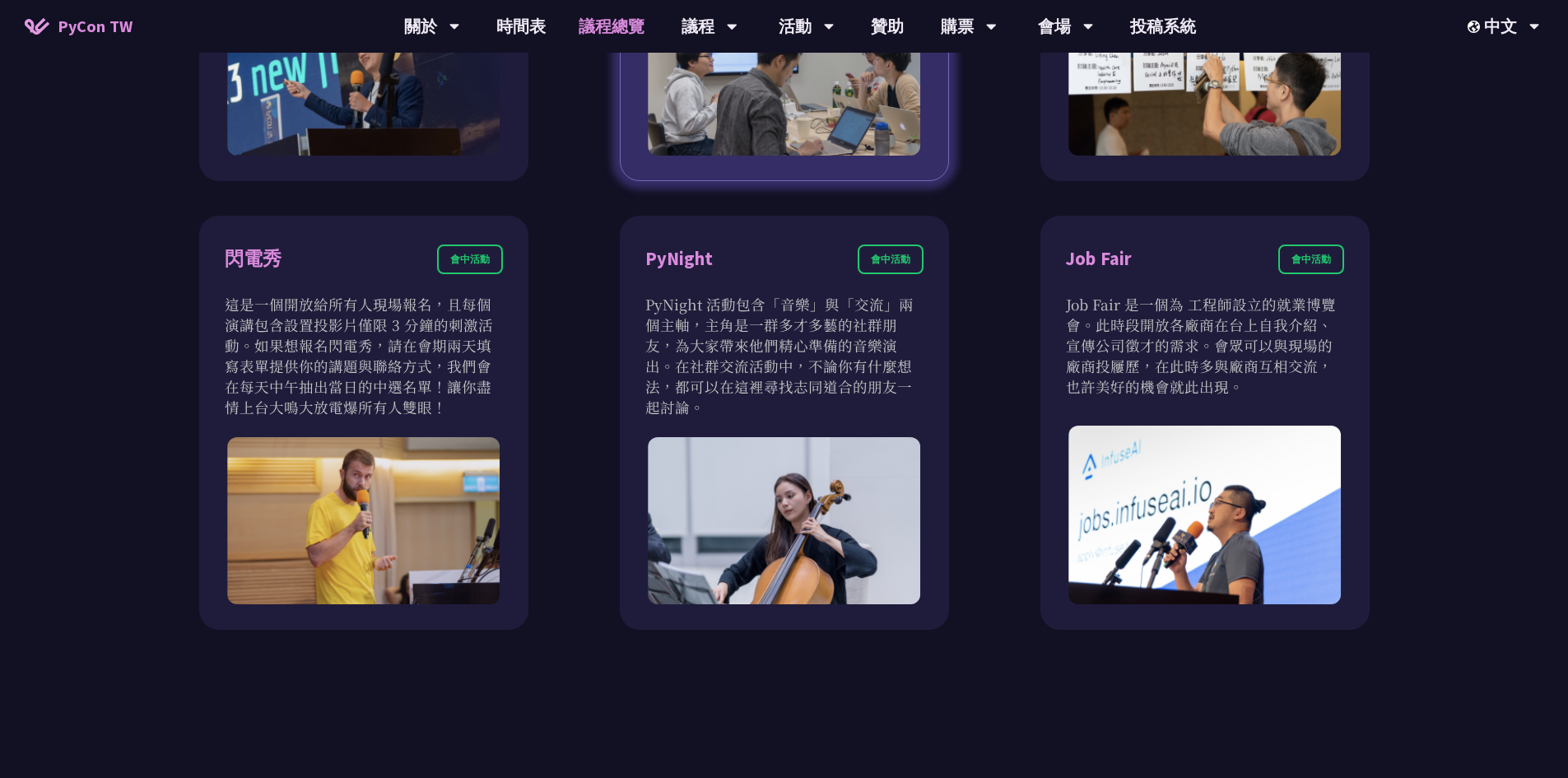
scroll to position [1400, 0]
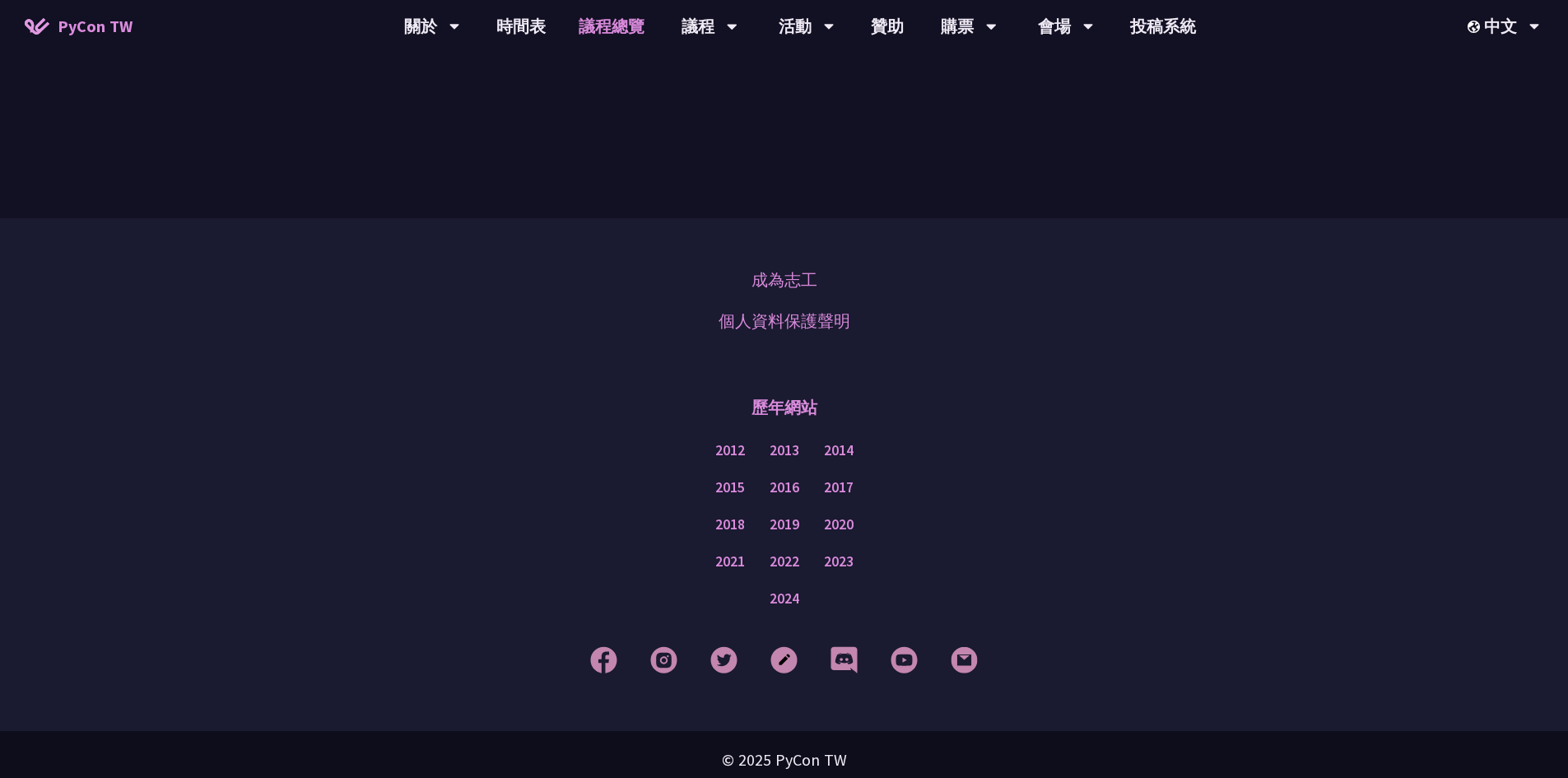
scroll to position [1963, 0]
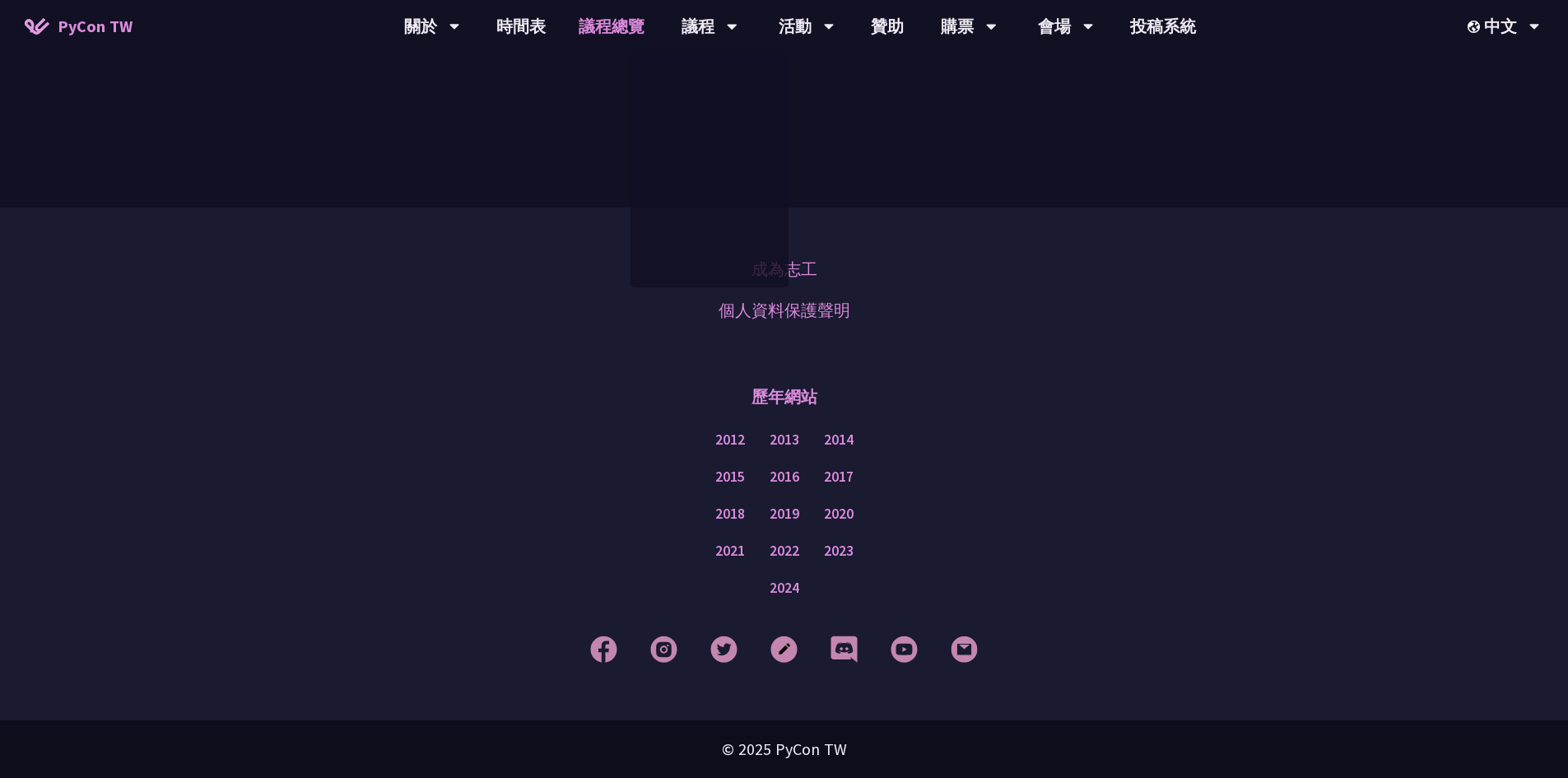
click at [611, 21] on link "議程總覽" at bounding box center [611, 26] width 99 height 53
click at [614, 22] on link "議程總覽" at bounding box center [611, 26] width 99 height 53
click at [536, 28] on link "時間表" at bounding box center [521, 26] width 82 height 53
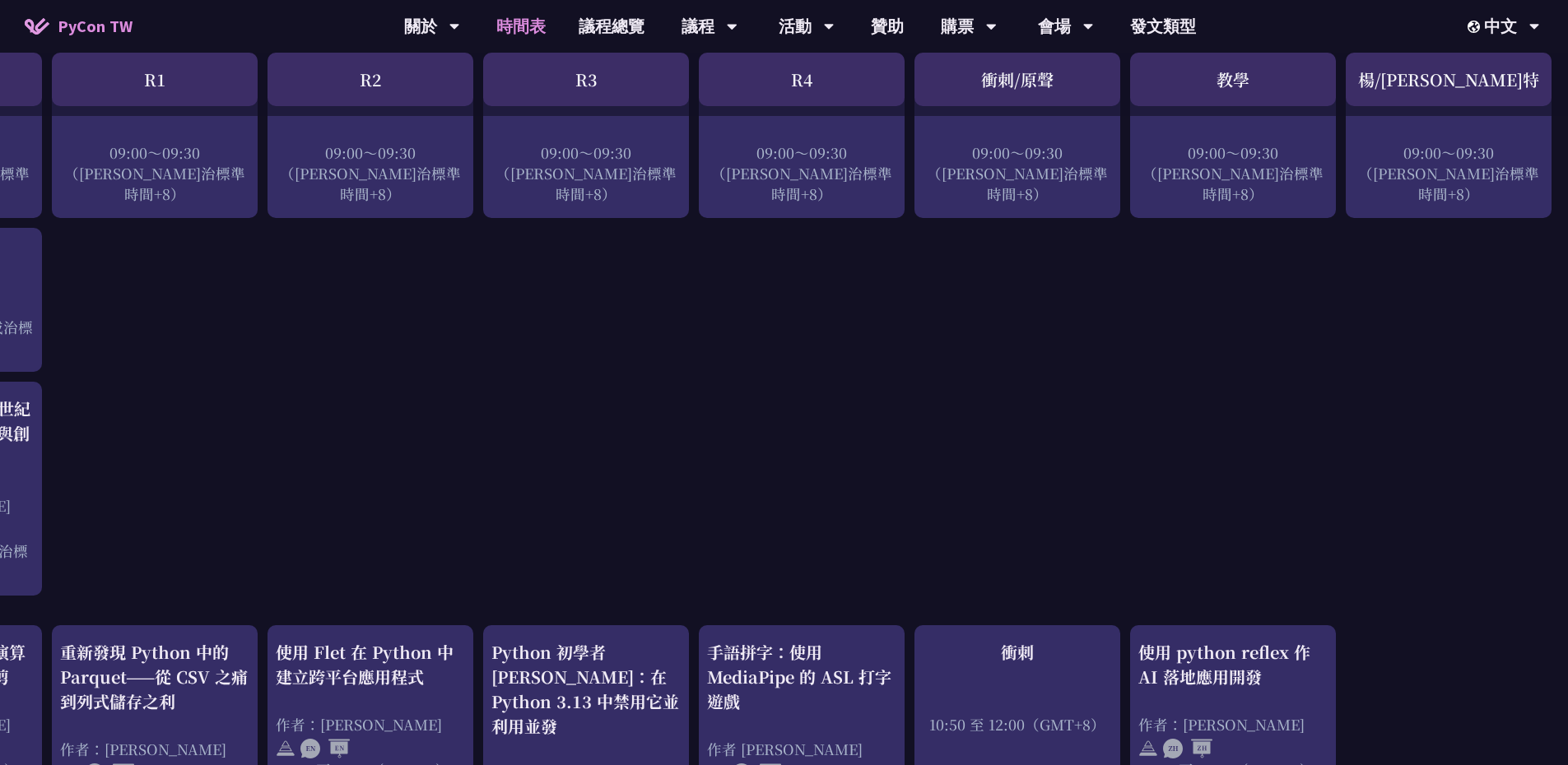
scroll to position [0, 181]
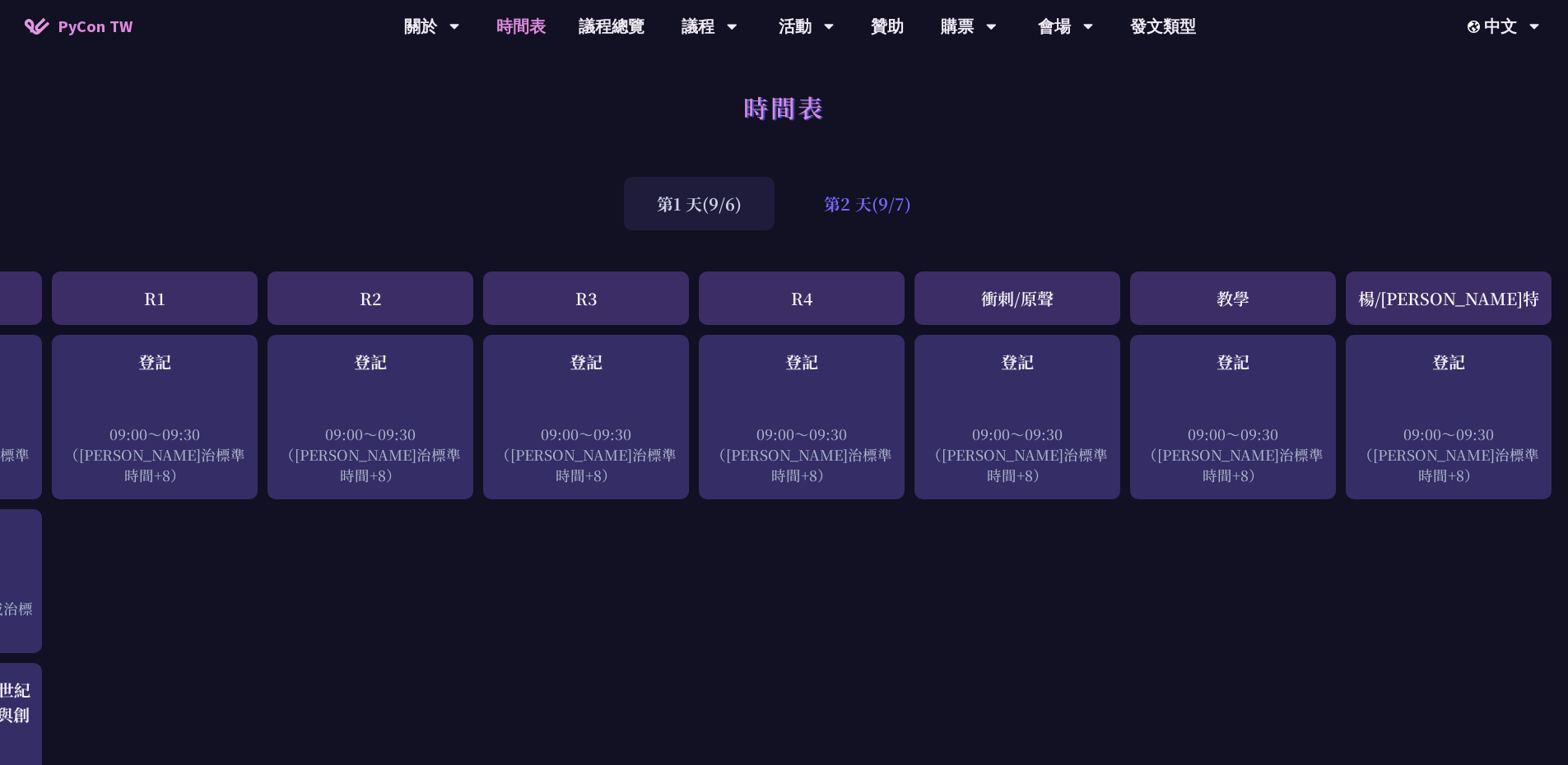
click at [870, 214] on font "第2 天(9/7)" at bounding box center [868, 204] width 88 height 24
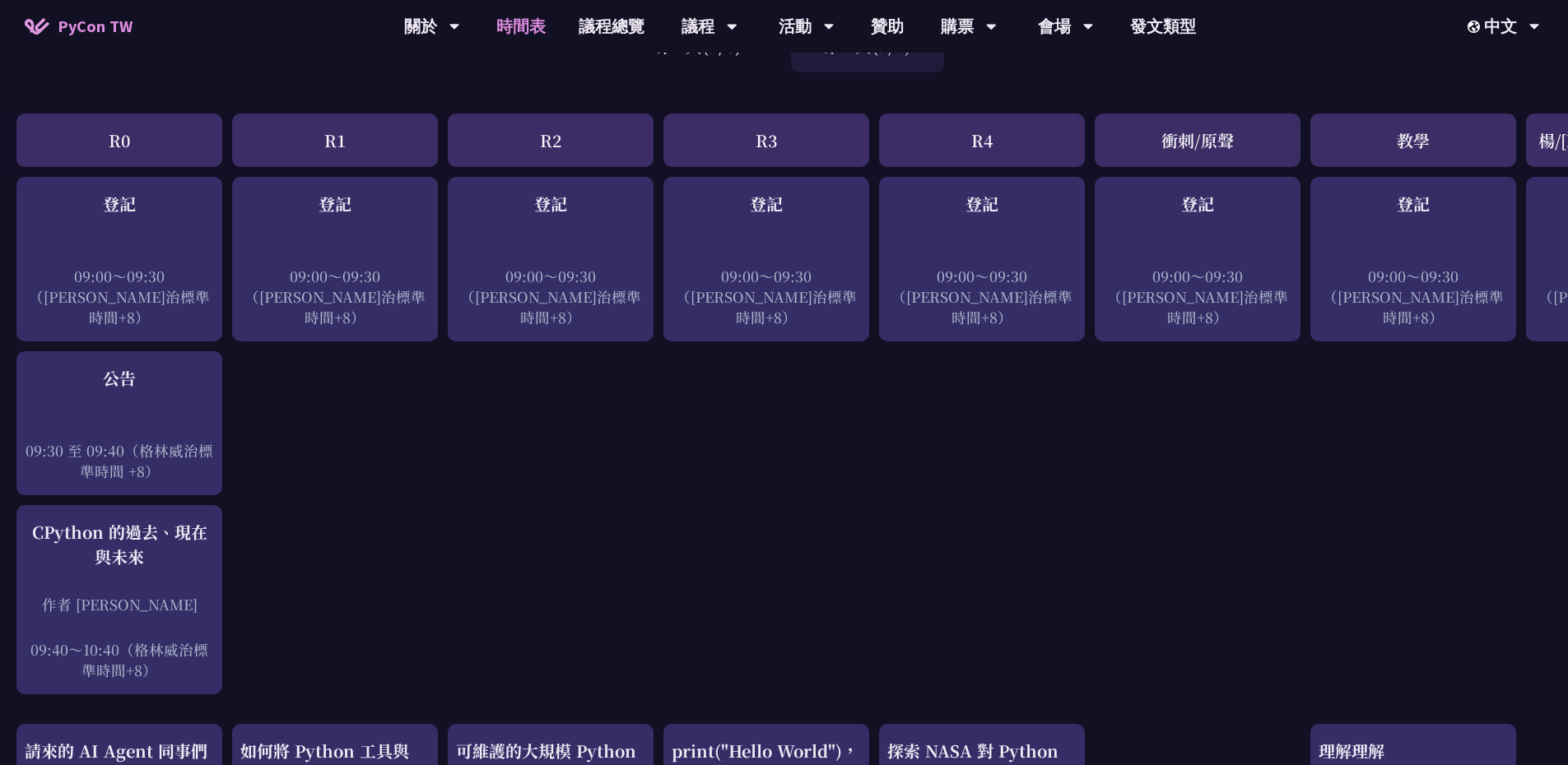
scroll to position [0, 0]
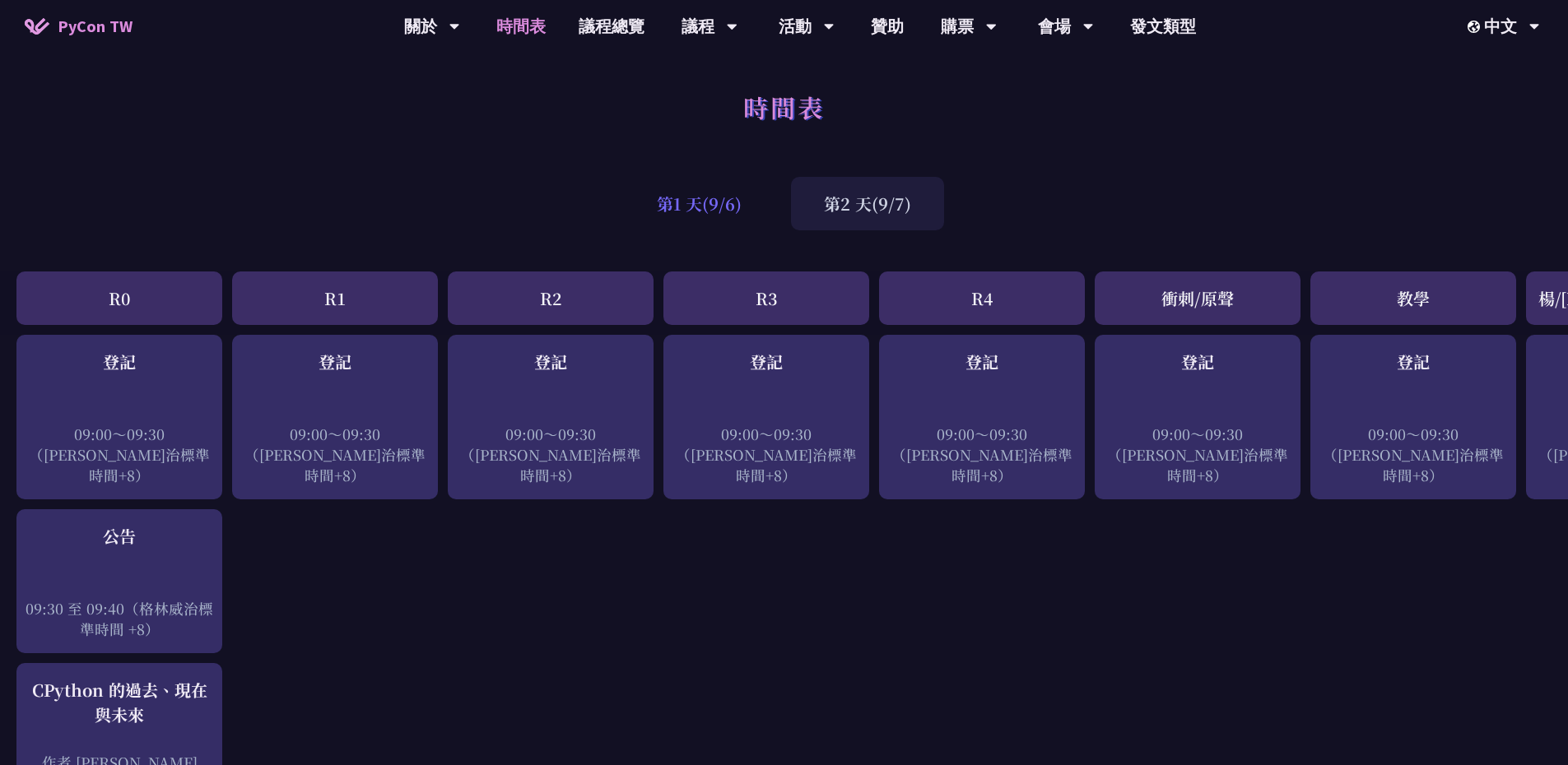
click at [703, 198] on font "第1 天(9/6)" at bounding box center [699, 204] width 85 height 24
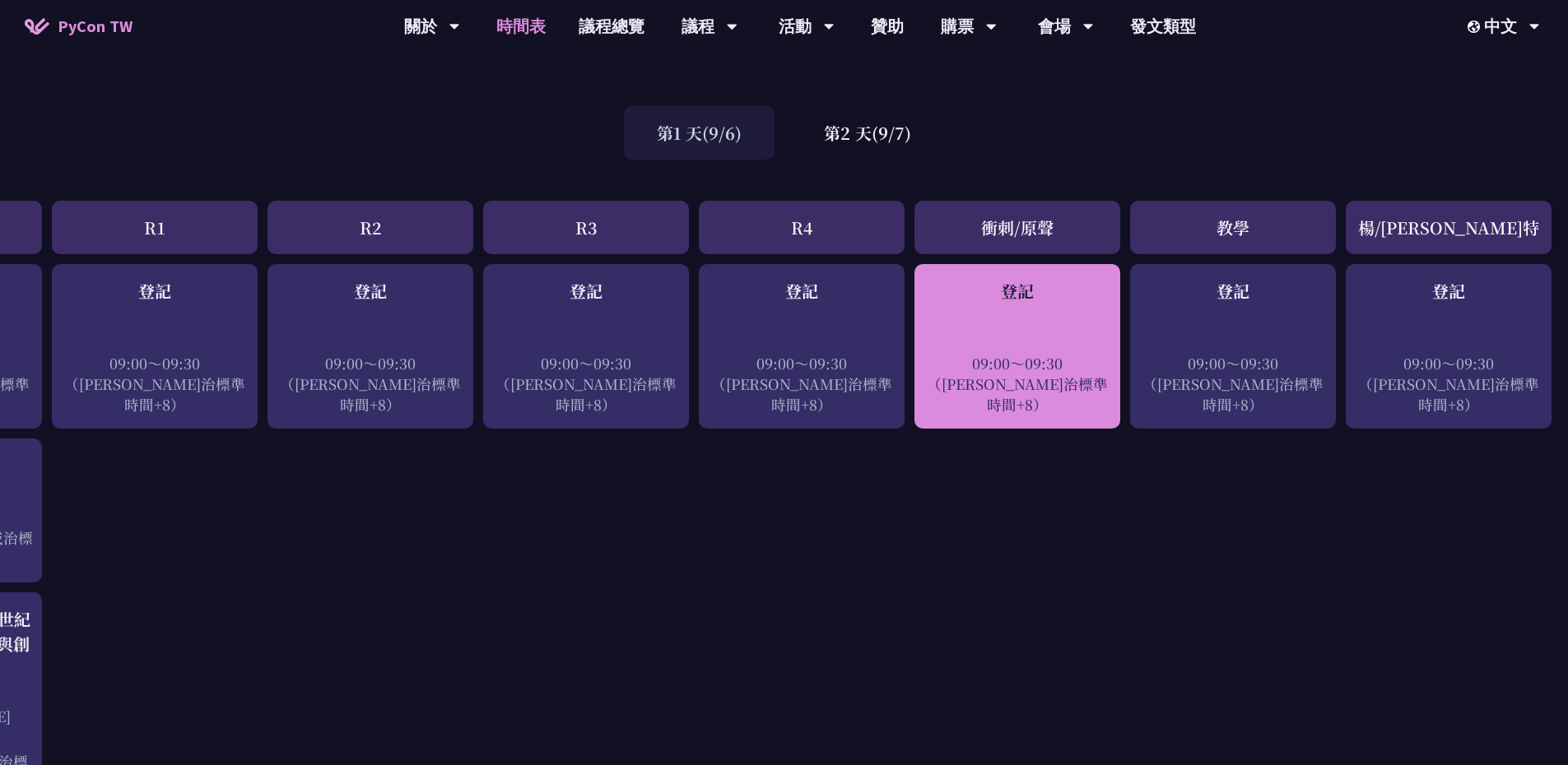
scroll to position [0, 181]
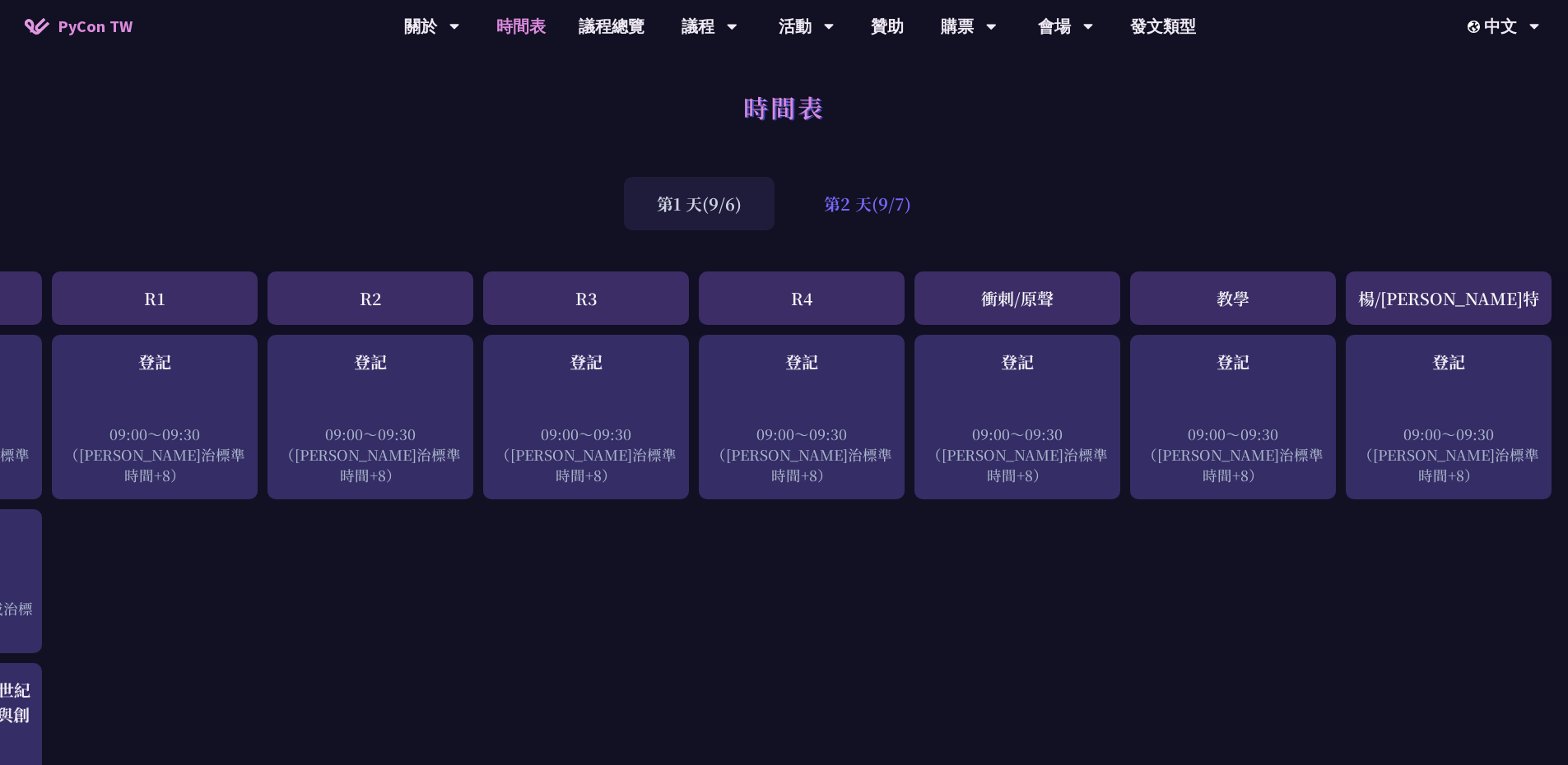
click at [886, 192] on font "第2 天(9/7)" at bounding box center [868, 204] width 88 height 24
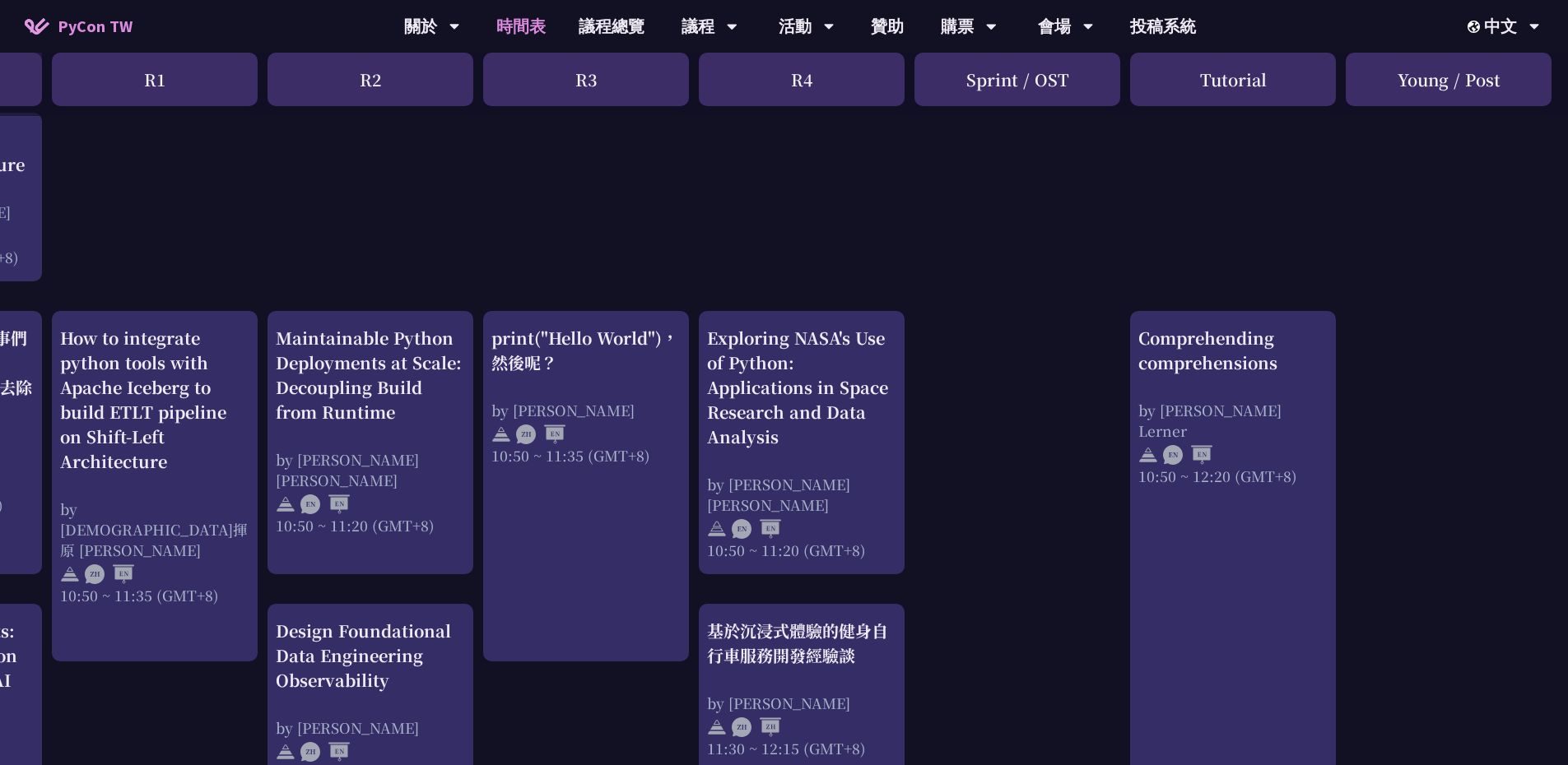
scroll to position [494, 181]
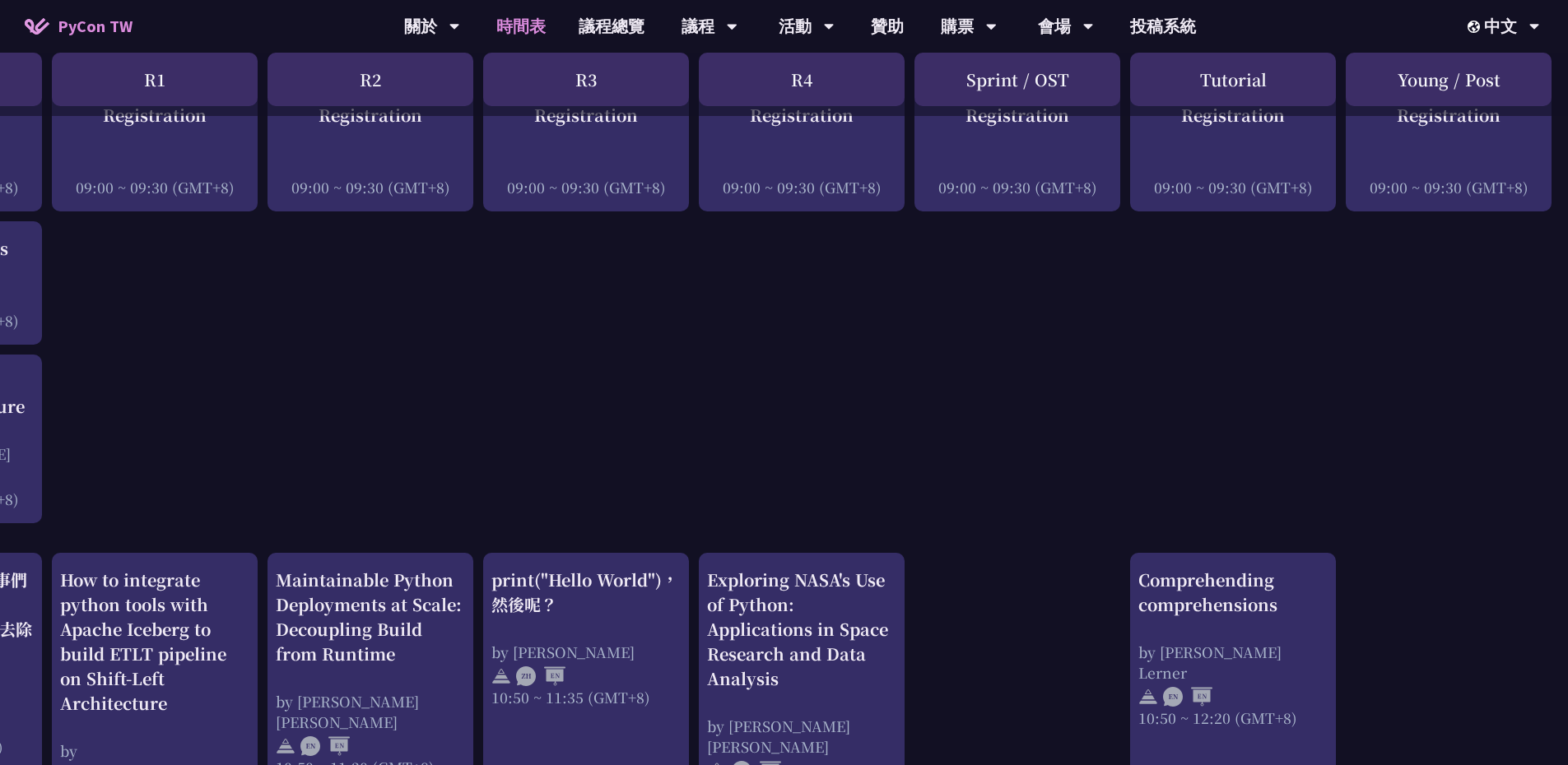
scroll to position [0, 181]
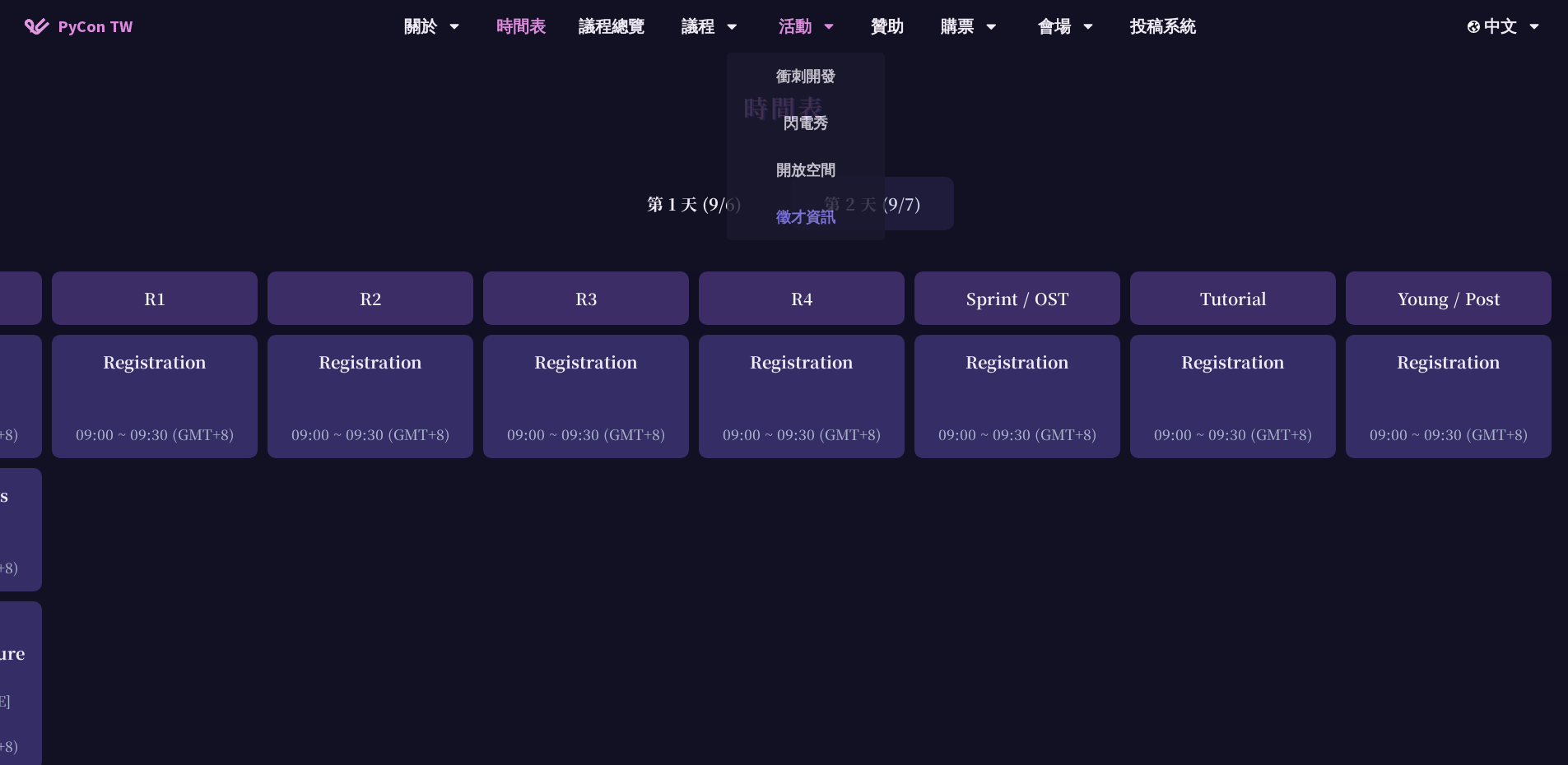
click at [828, 220] on link "徵才資訊" at bounding box center [805, 216] width 158 height 38
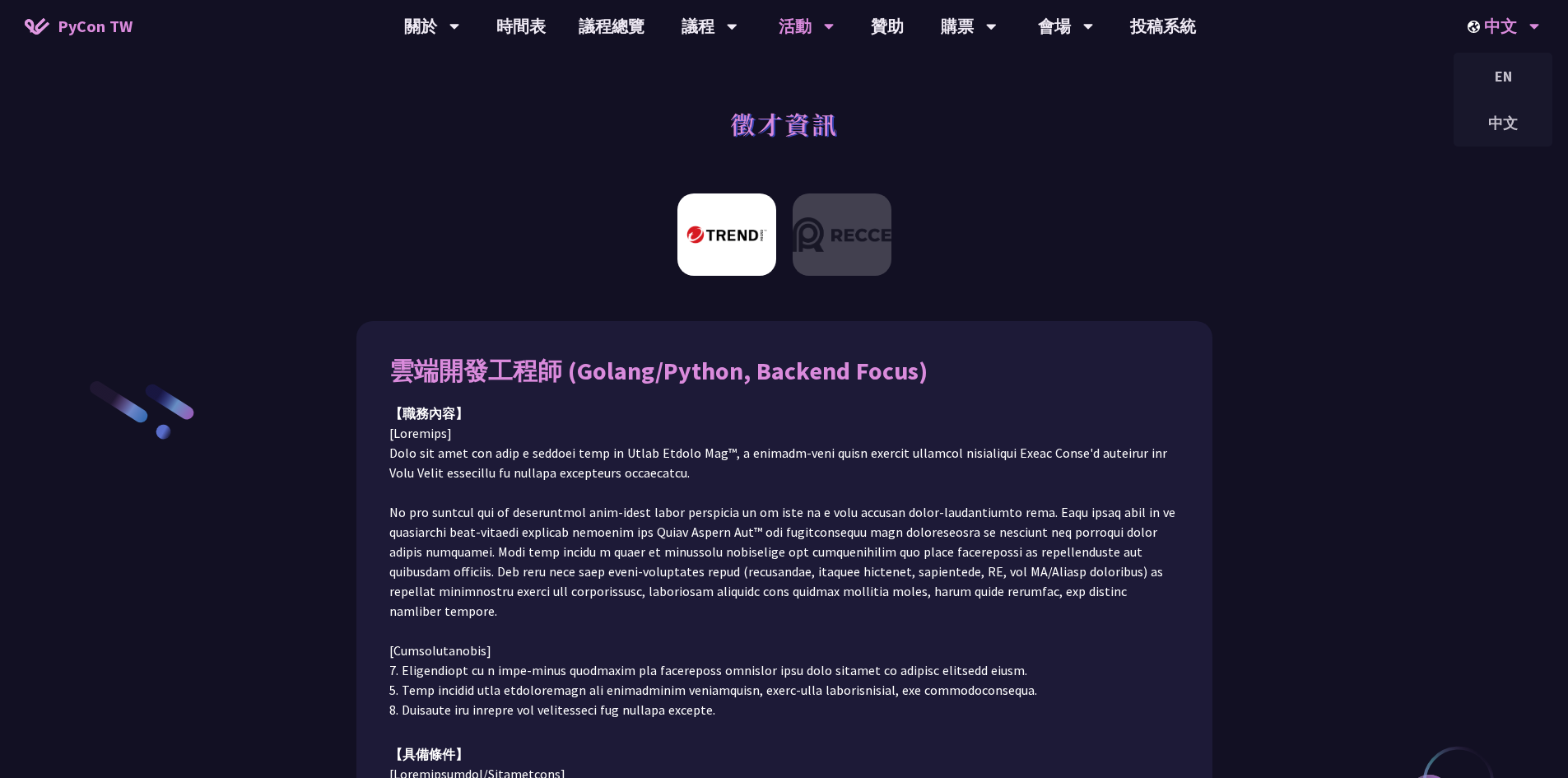
click at [1503, 32] on div "中文" at bounding box center [1504, 26] width 72 height 53
click at [1486, 115] on div "中文" at bounding box center [1503, 123] width 99 height 38
click at [499, 18] on link "時間表" at bounding box center [521, 26] width 82 height 53
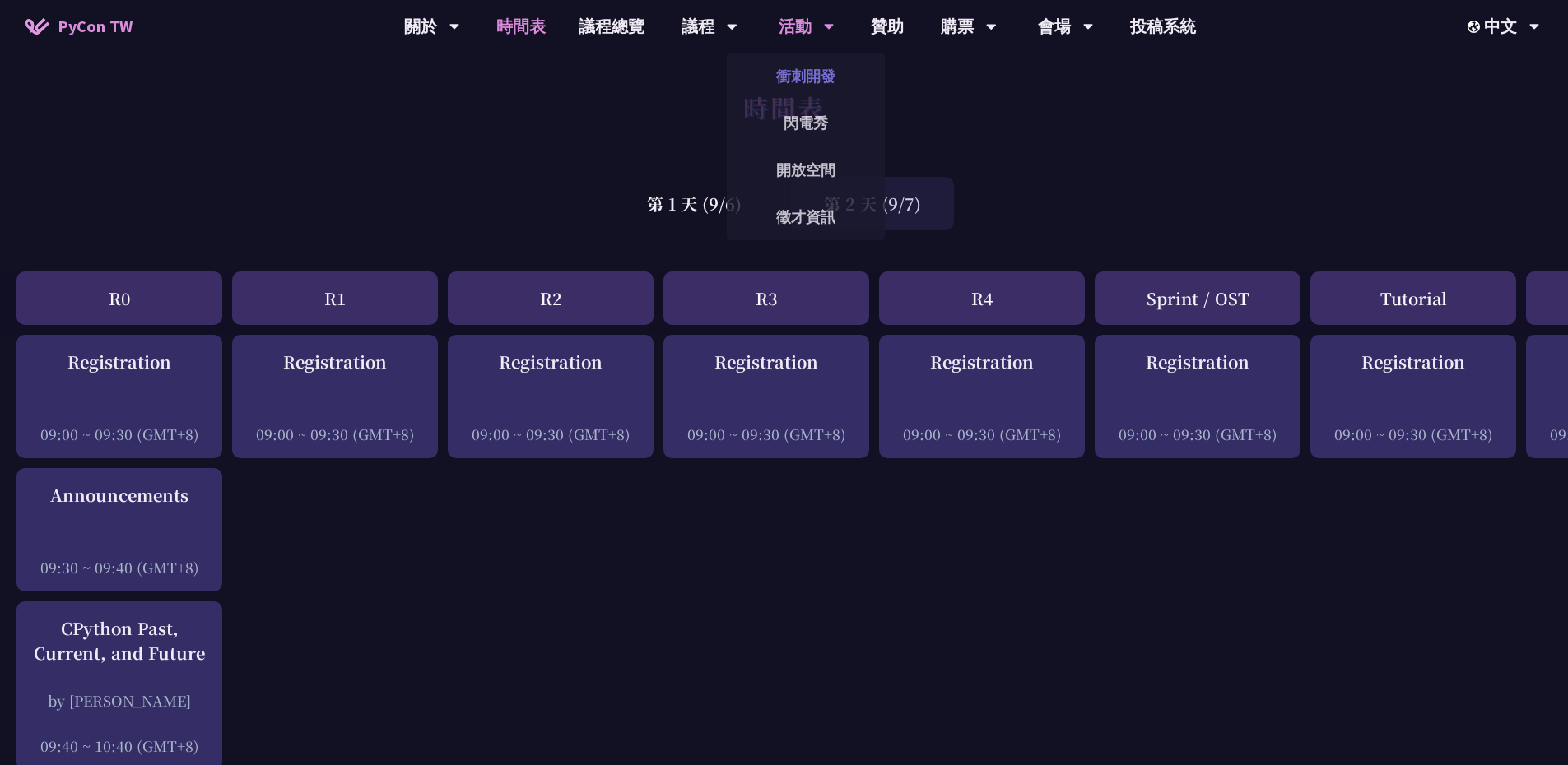
click at [819, 79] on link "衝刺開發" at bounding box center [805, 76] width 158 height 38
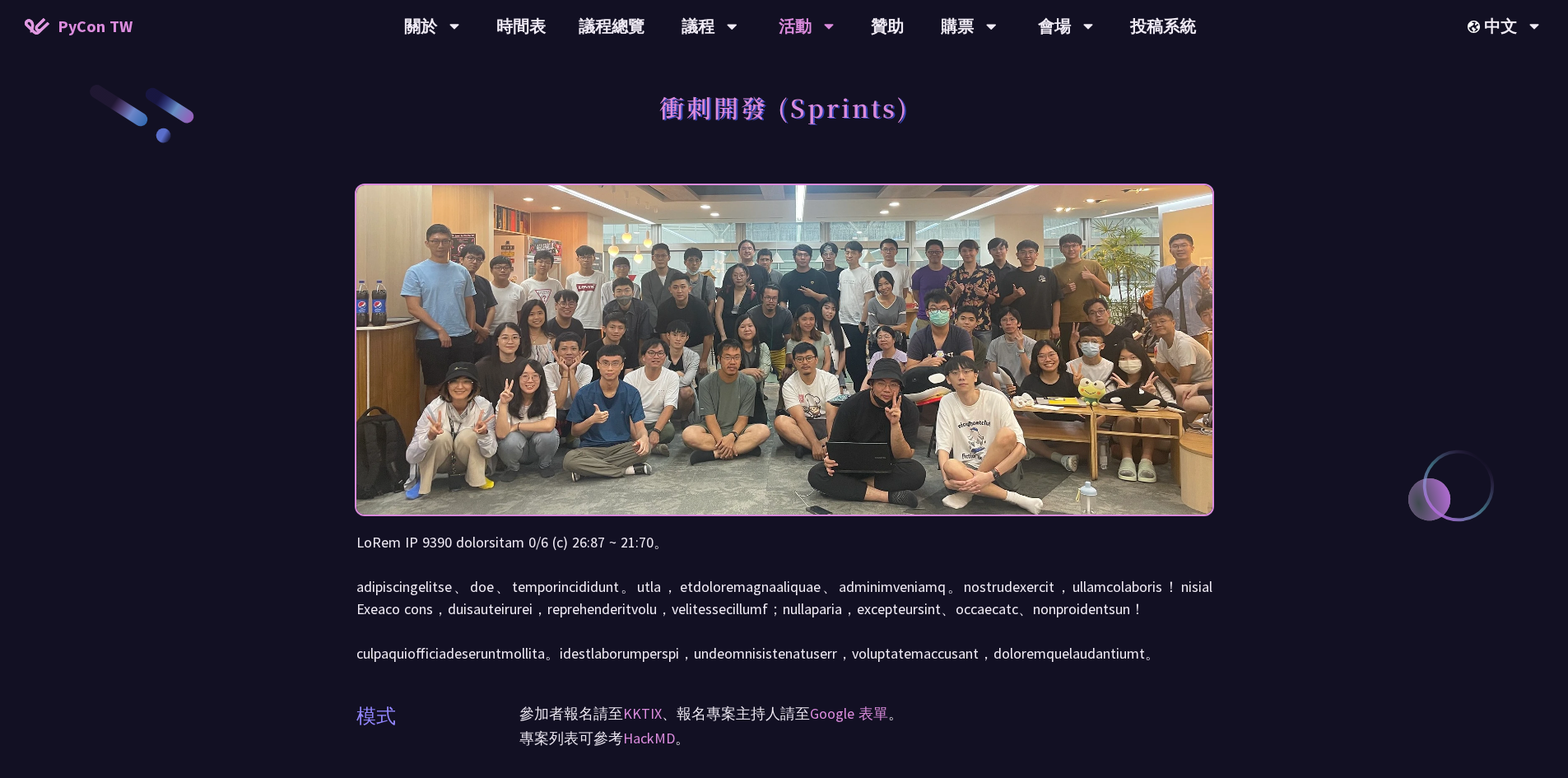
click at [681, 331] on img at bounding box center [785, 350] width 856 height 419
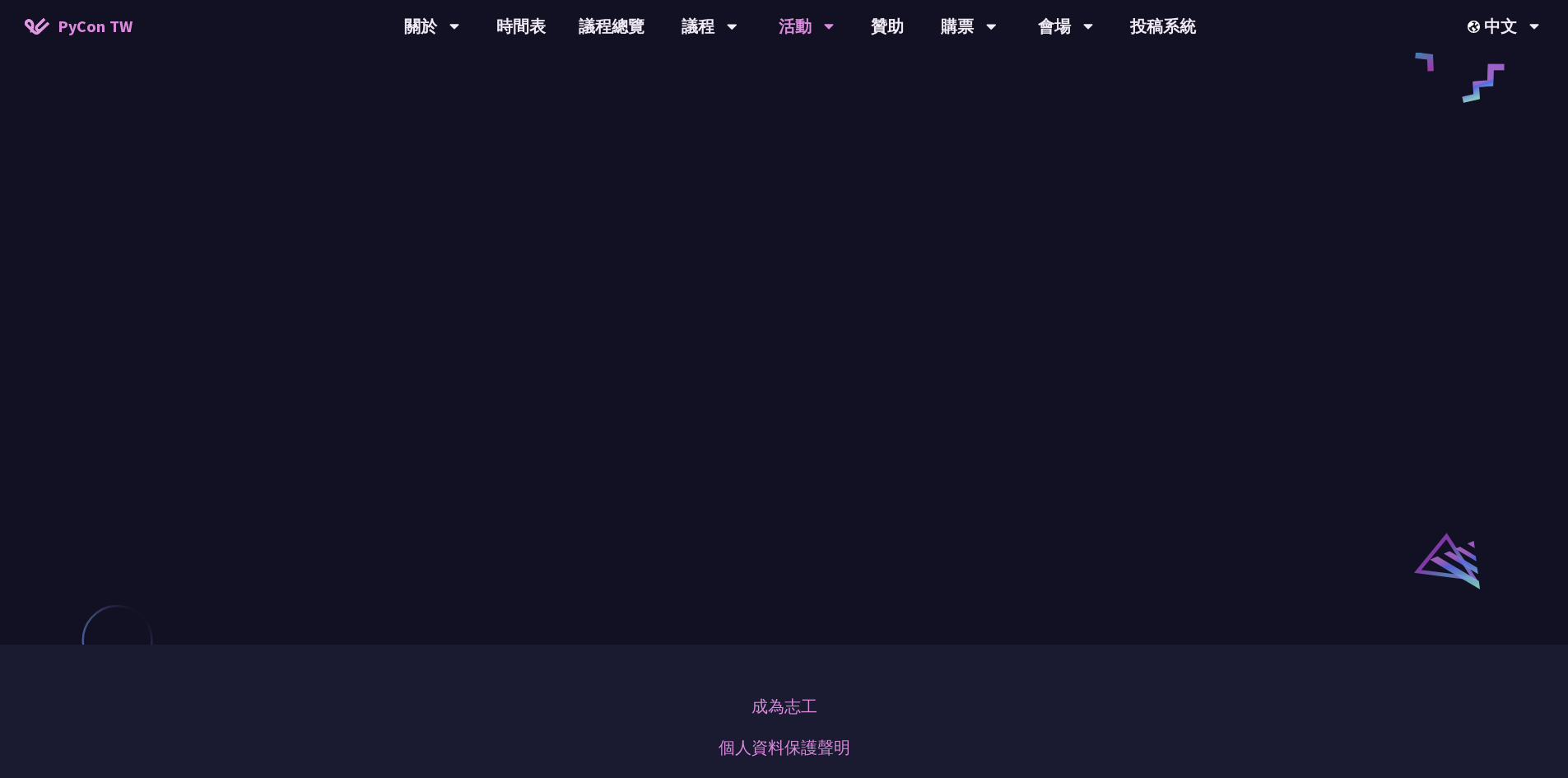
scroll to position [906, 0]
click at [898, 36] on link "贊助" at bounding box center [888, 26] width 66 height 53
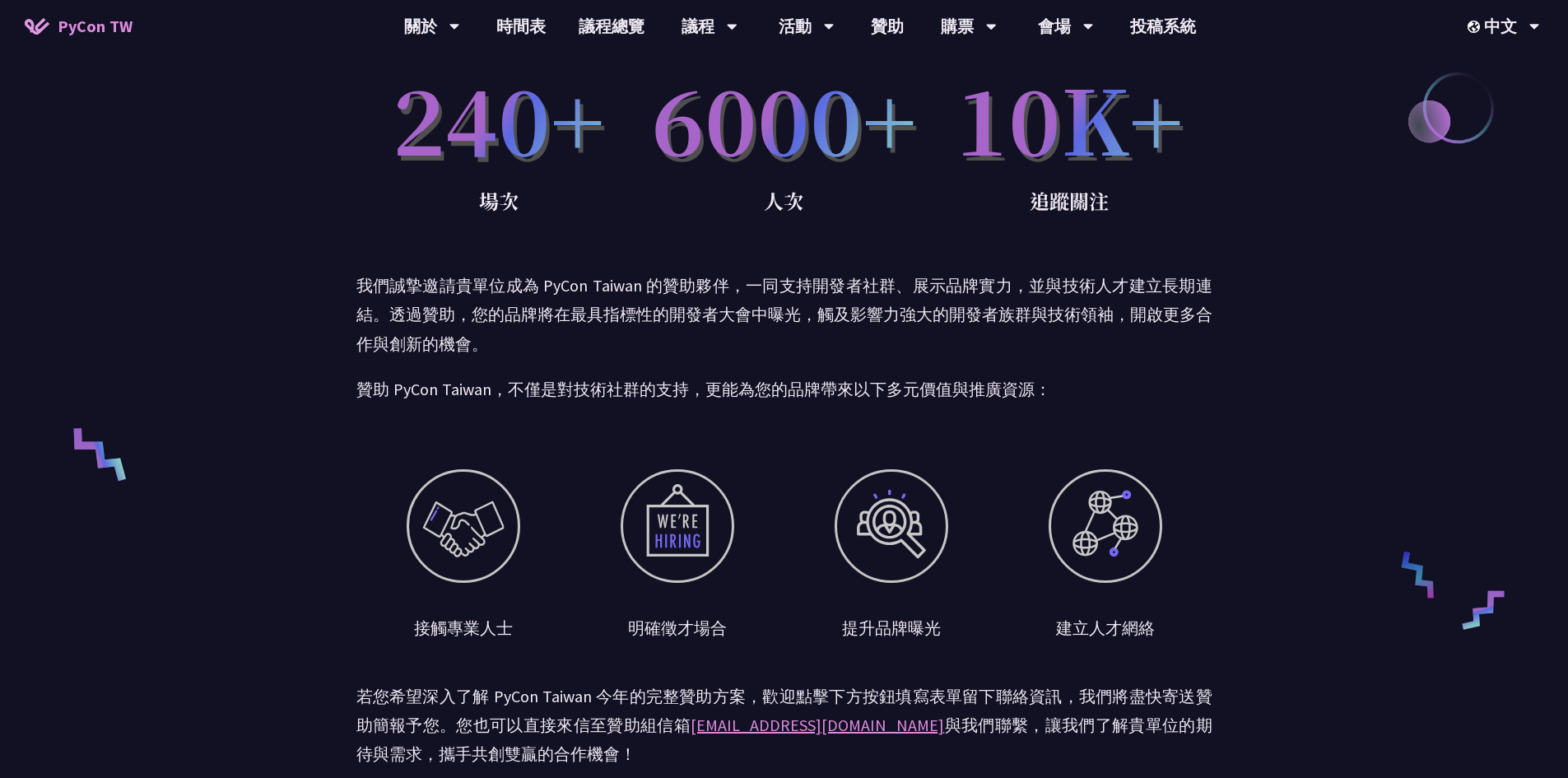
scroll to position [131, 0]
